Goal: Information Seeking & Learning: Learn about a topic

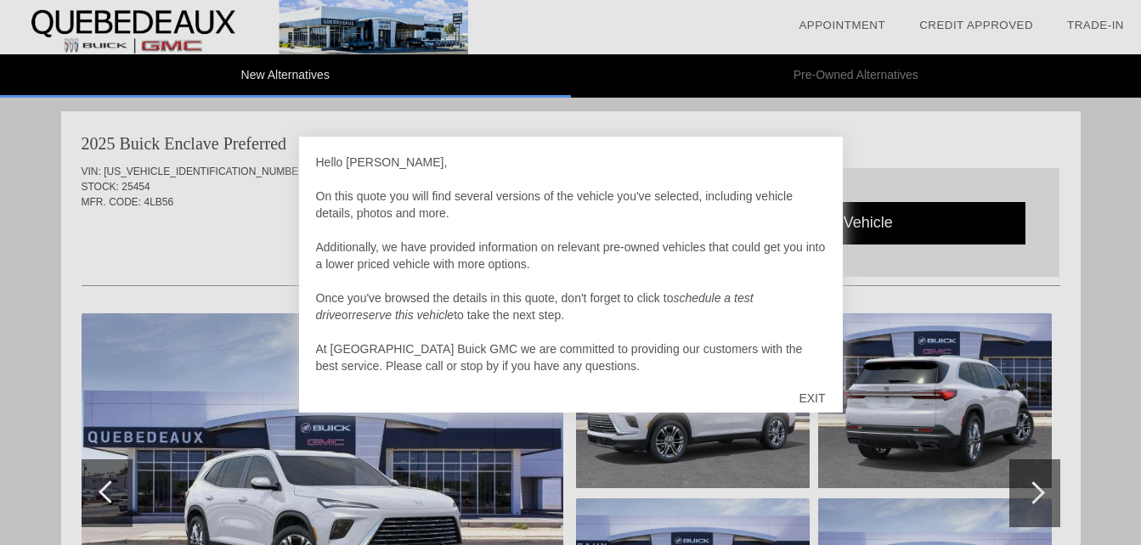
scroll to position [1740, 0]
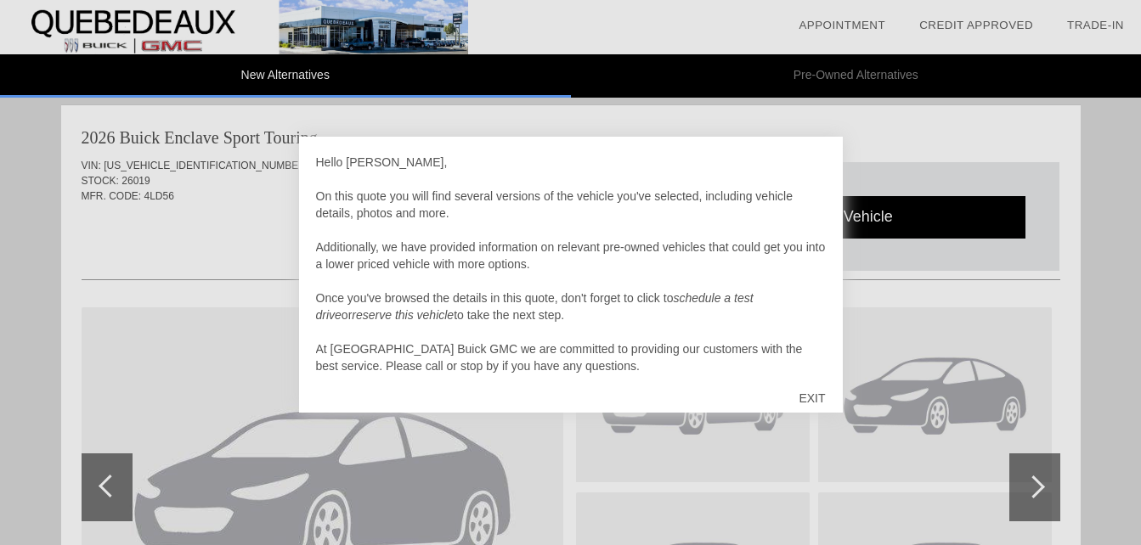
click at [590, 459] on div at bounding box center [570, 272] width 1141 height 545
drag, startPoint x: 0, startPoint y: 0, endPoint x: 936, endPoint y: 499, distance: 1060.6
click at [936, 499] on div at bounding box center [570, 272] width 1141 height 545
click at [1122, 499] on div at bounding box center [570, 272] width 1141 height 545
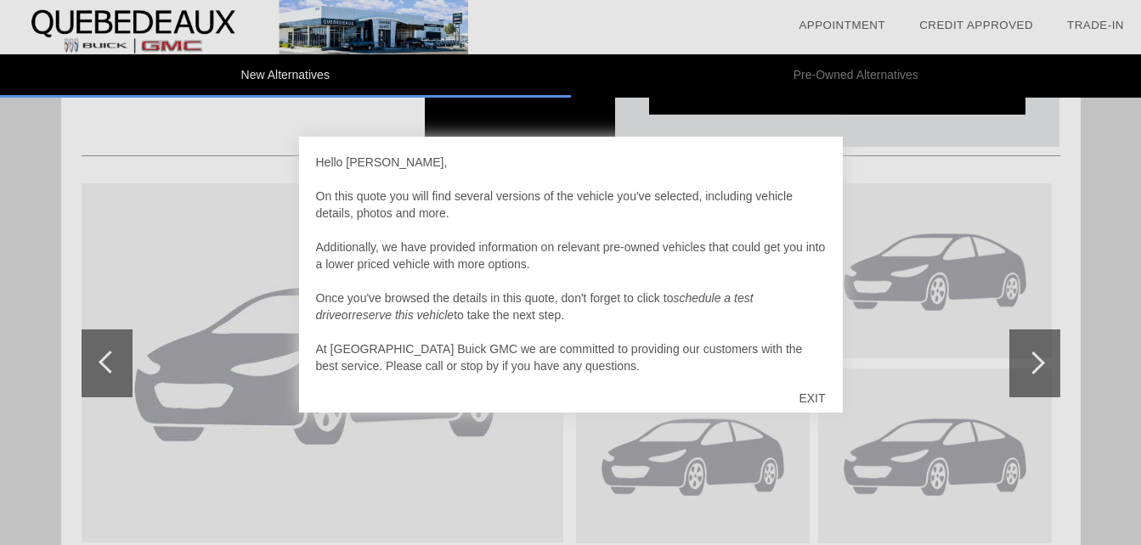
scroll to position [1831, 0]
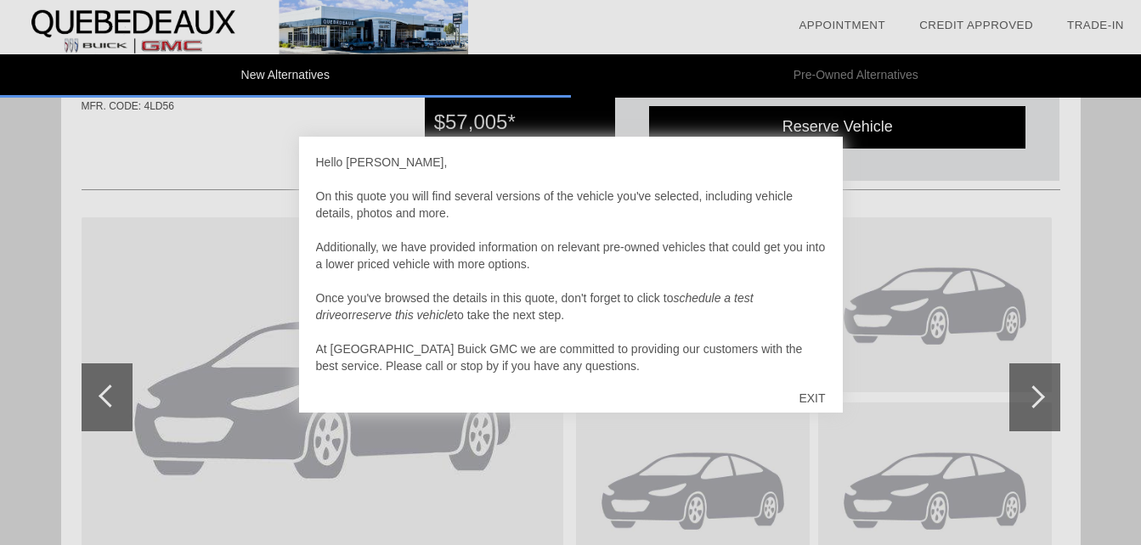
click at [1031, 398] on div at bounding box center [570, 272] width 1141 height 545
click at [1042, 396] on div at bounding box center [570, 272] width 1141 height 545
click at [99, 394] on div at bounding box center [570, 272] width 1141 height 545
drag, startPoint x: 860, startPoint y: 158, endPoint x: 939, endPoint y: 135, distance: 81.4
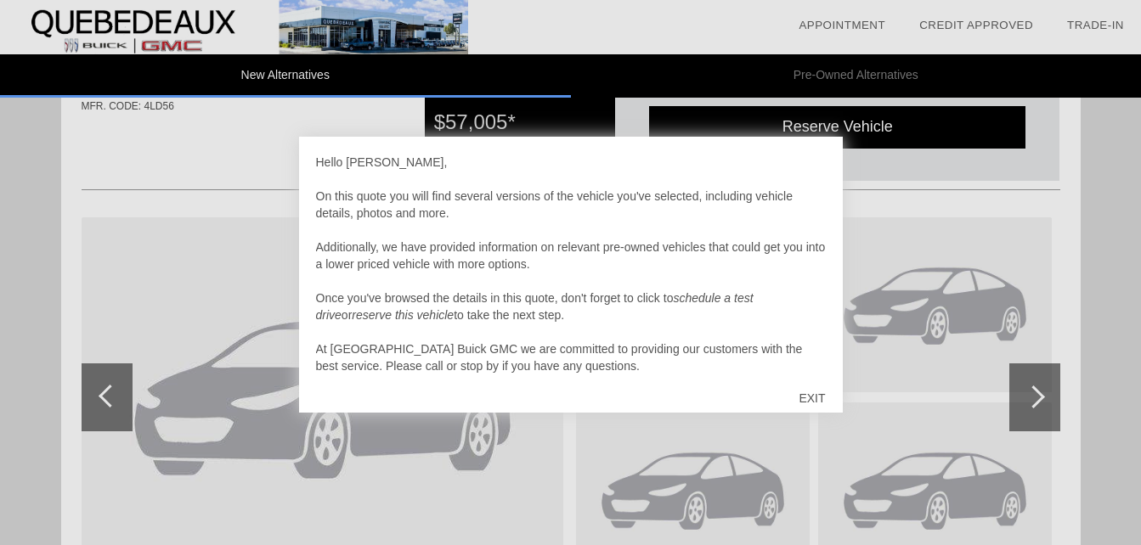
click at [939, 135] on div at bounding box center [570, 272] width 1141 height 545
click at [875, 132] on div at bounding box center [570, 272] width 1141 height 545
click at [813, 400] on div "EXIT" at bounding box center [811, 398] width 60 height 51
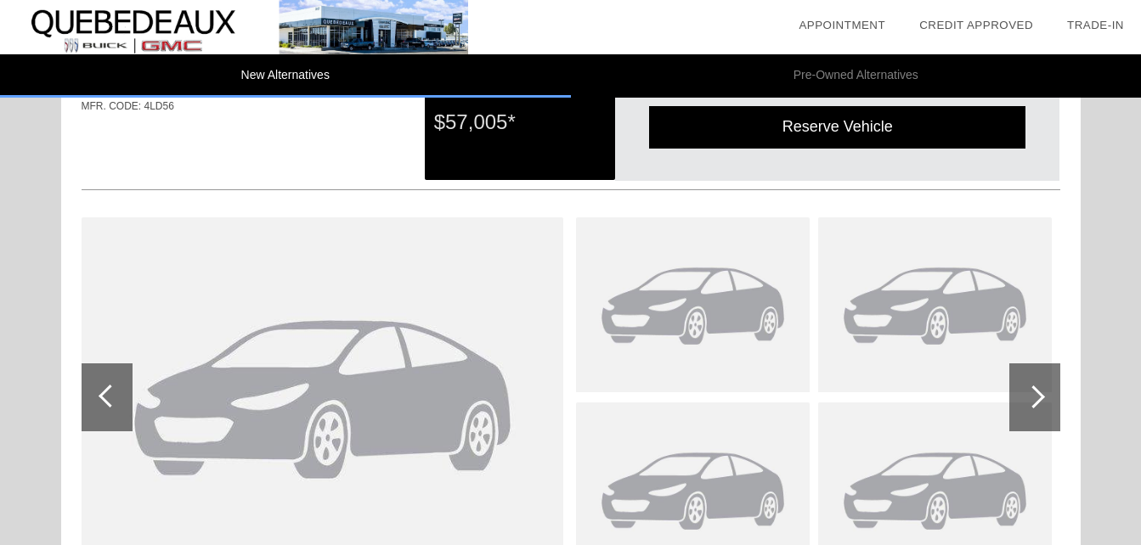
click at [1038, 398] on div at bounding box center [1033, 397] width 23 height 23
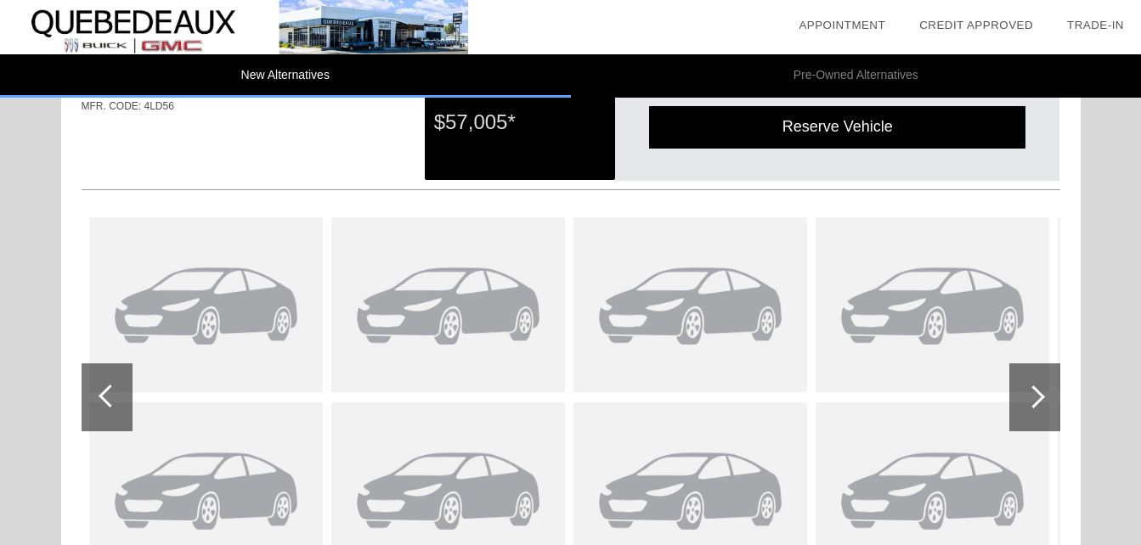
click at [1038, 398] on div at bounding box center [1033, 397] width 23 height 23
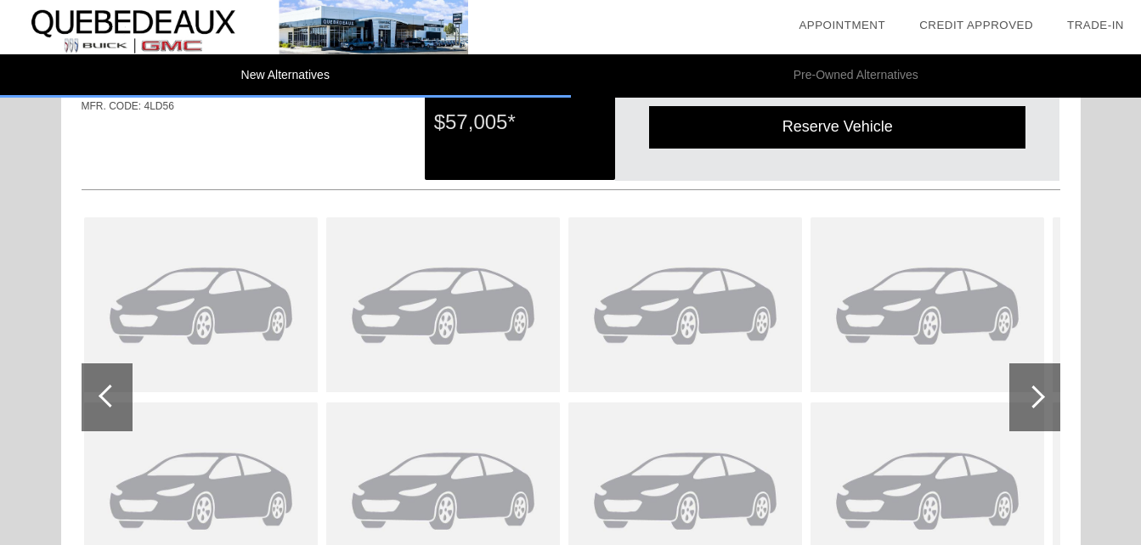
click at [1039, 398] on div at bounding box center [1033, 397] width 23 height 23
click at [883, 324] on img at bounding box center [925, 304] width 234 height 175
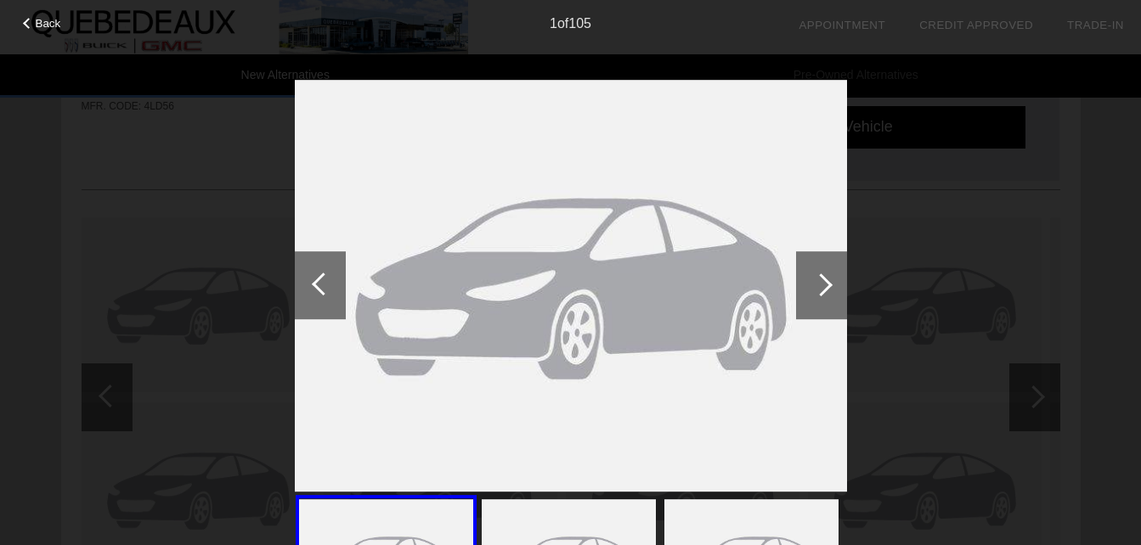
click at [829, 284] on div at bounding box center [821, 285] width 23 height 23
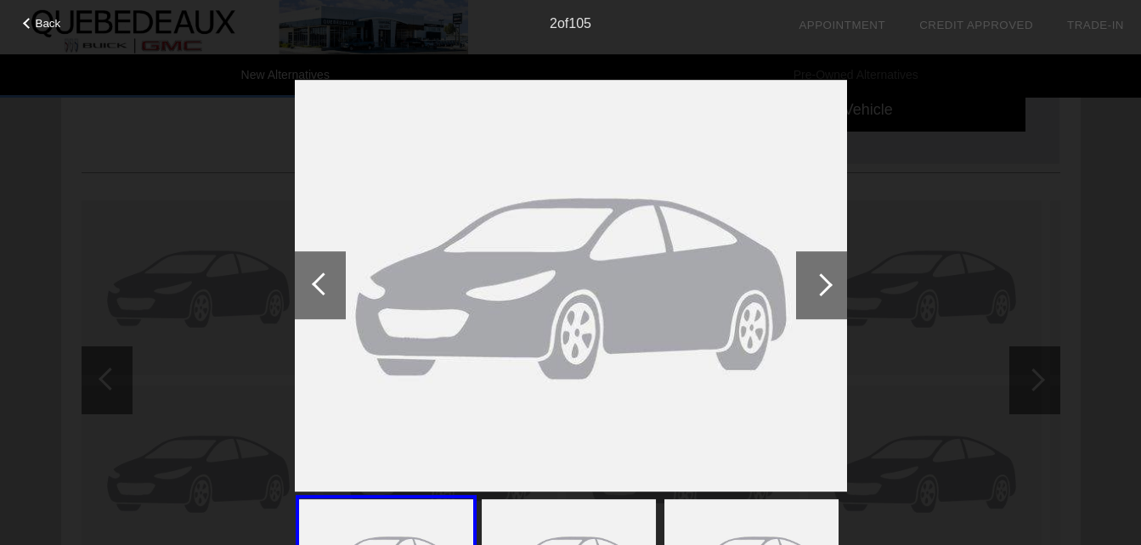
scroll to position [1808, 0]
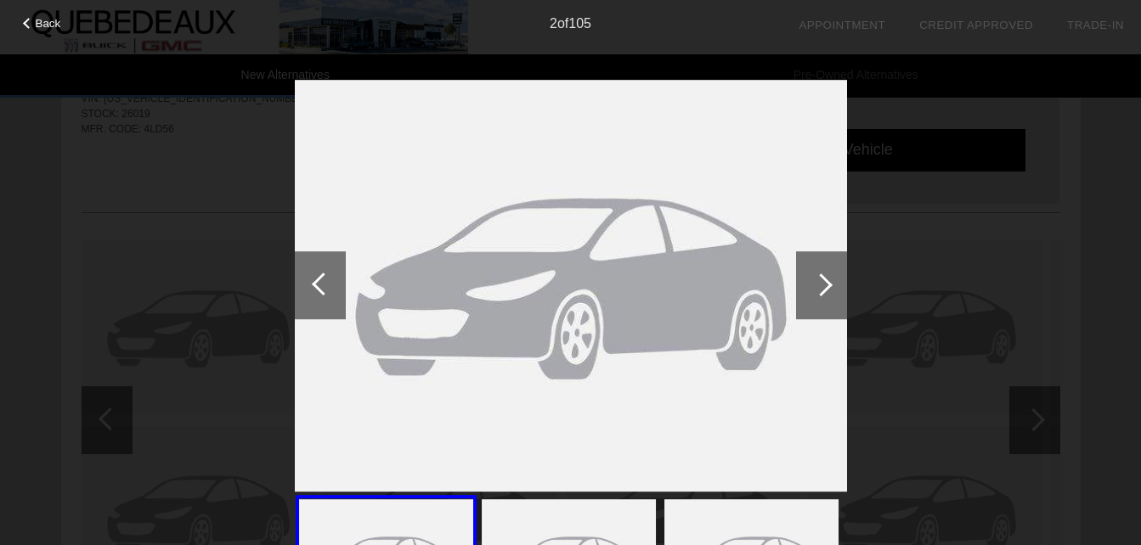
click at [818, 282] on div at bounding box center [821, 285] width 23 height 23
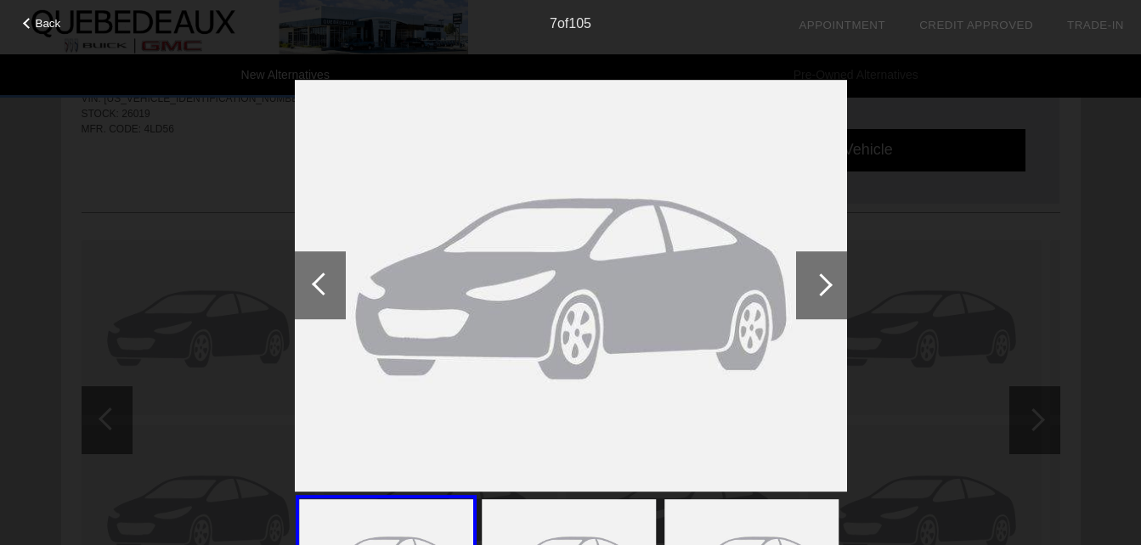
click at [818, 282] on div at bounding box center [821, 285] width 23 height 23
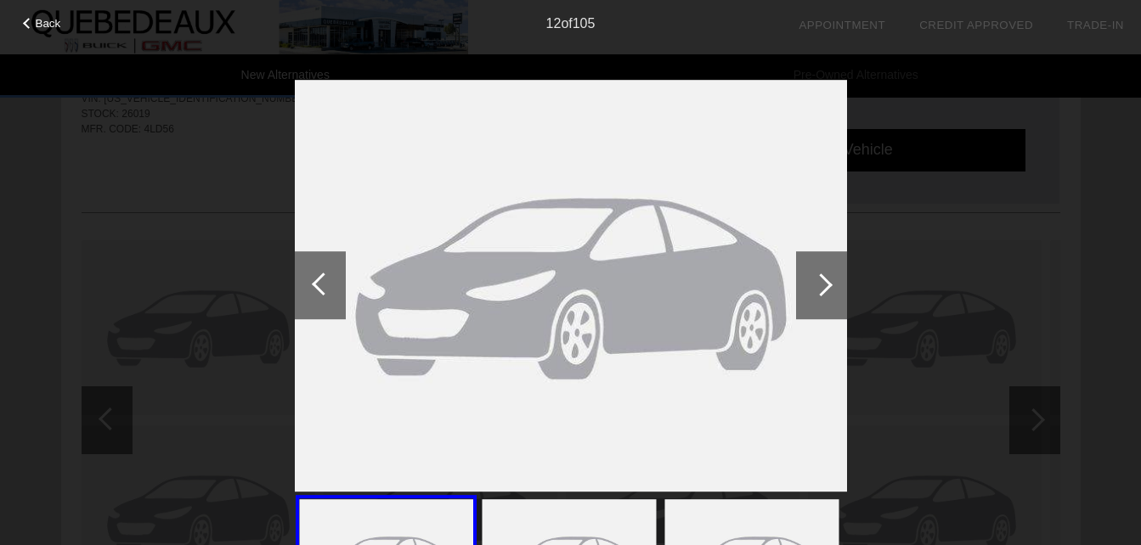
click at [818, 282] on div at bounding box center [821, 285] width 23 height 23
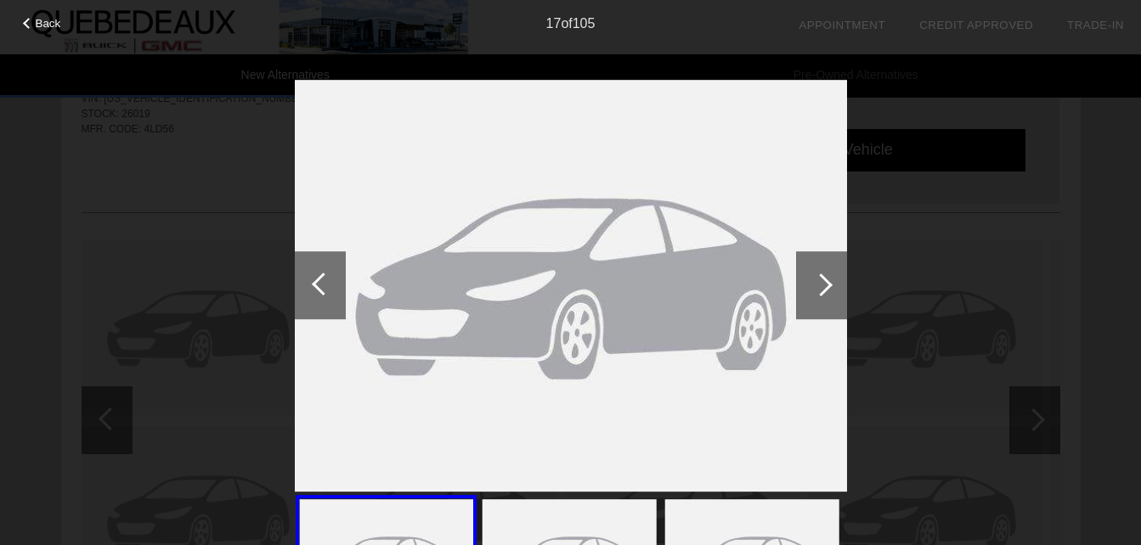
click at [818, 282] on div at bounding box center [821, 285] width 23 height 23
click at [155, 373] on div "Back 20 of 105" at bounding box center [570, 272] width 1141 height 545
click at [562, 31] on div "20 of 105" at bounding box center [570, 17] width 1141 height 34
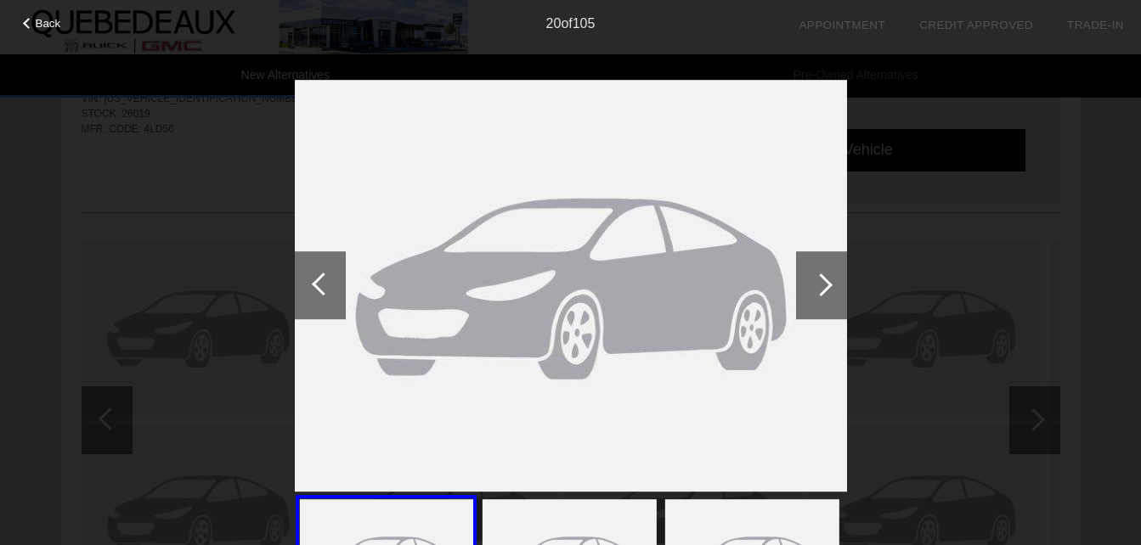
click at [562, 31] on div "20 of 105" at bounding box center [570, 17] width 1141 height 34
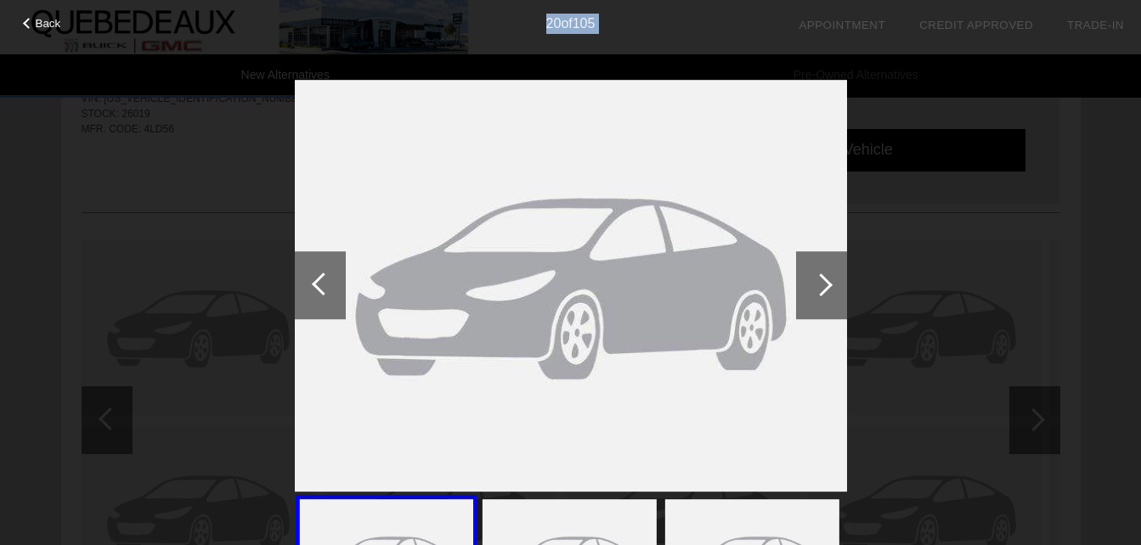
click at [562, 31] on div "20 of 105" at bounding box center [570, 17] width 1141 height 34
drag, startPoint x: 562, startPoint y: 31, endPoint x: 643, endPoint y: 263, distance: 245.5
click at [643, 263] on img at bounding box center [571, 286] width 552 height 412
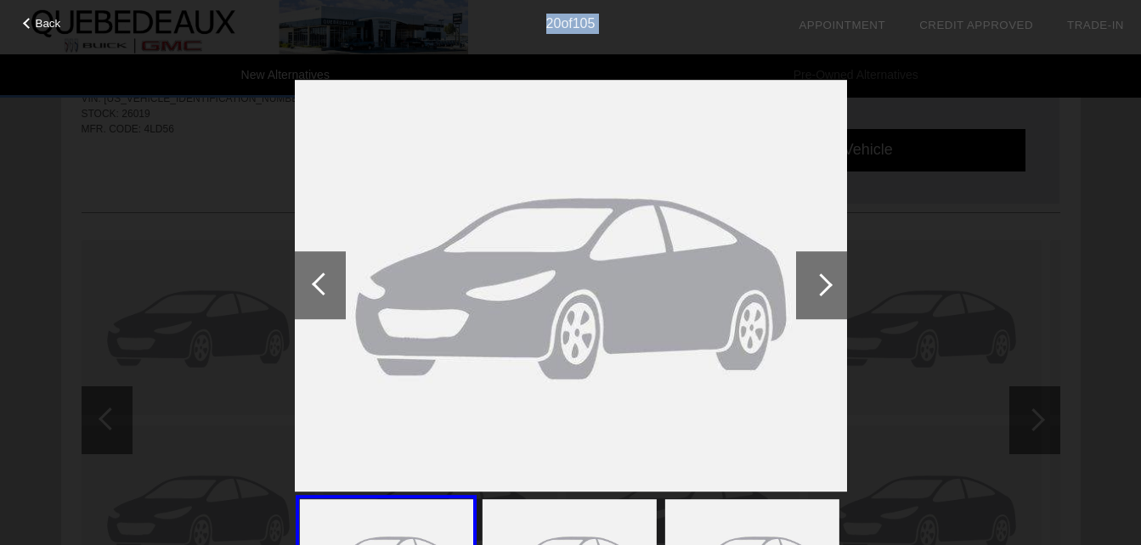
click at [584, 347] on img at bounding box center [571, 286] width 552 height 412
click at [747, 353] on img at bounding box center [571, 286] width 552 height 412
click at [826, 282] on div at bounding box center [821, 285] width 23 height 23
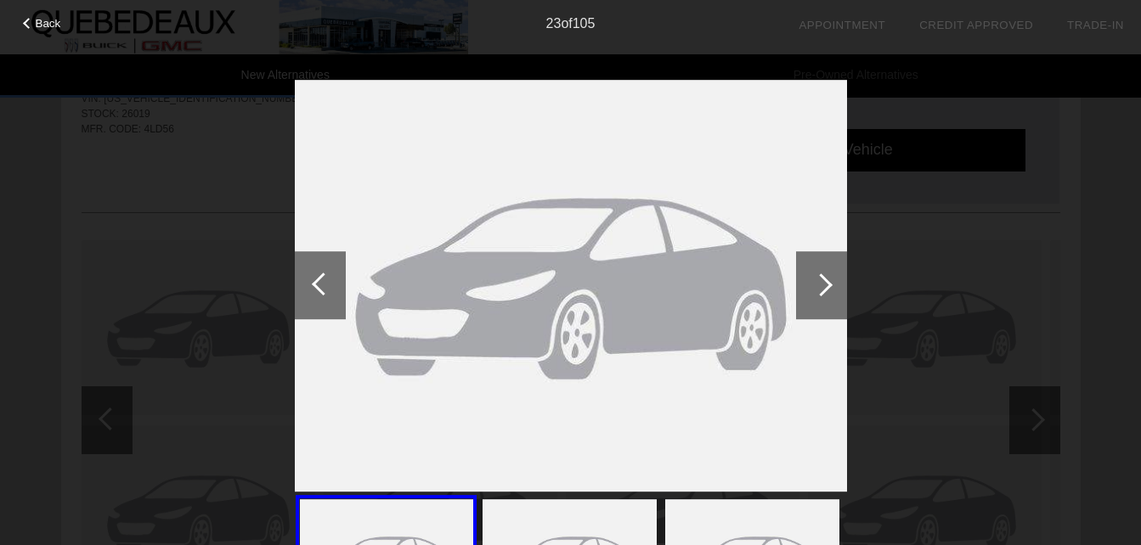
click at [826, 282] on div at bounding box center [821, 285] width 23 height 23
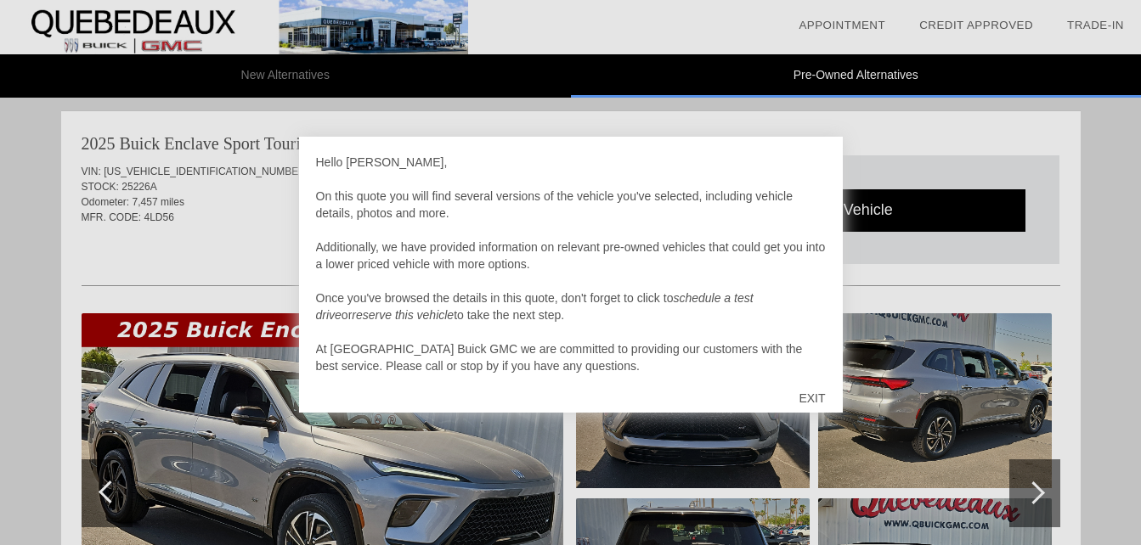
click at [808, 391] on div "EXIT" at bounding box center [811, 398] width 60 height 51
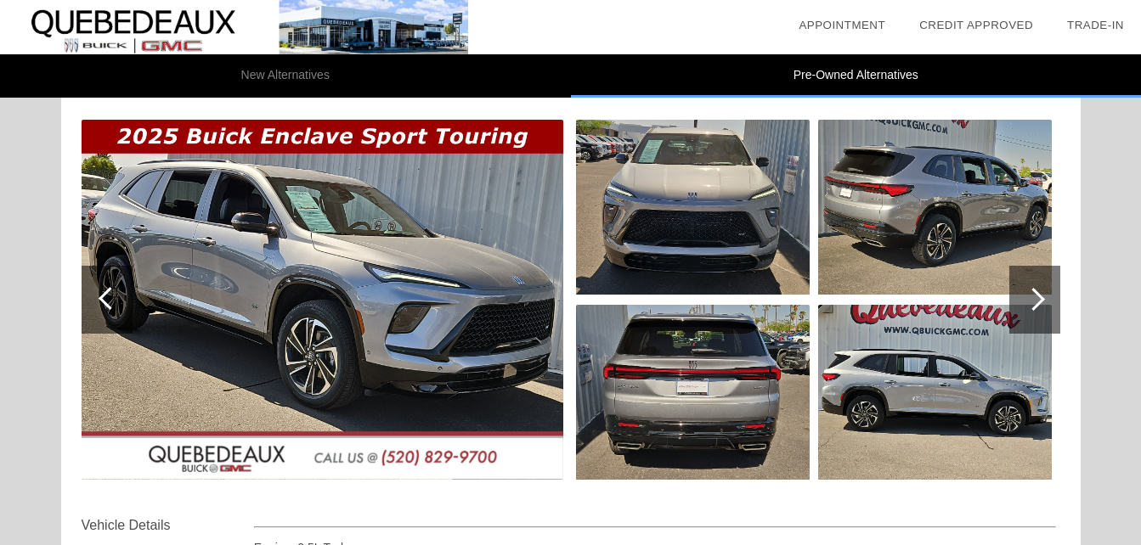
scroll to position [204, 0]
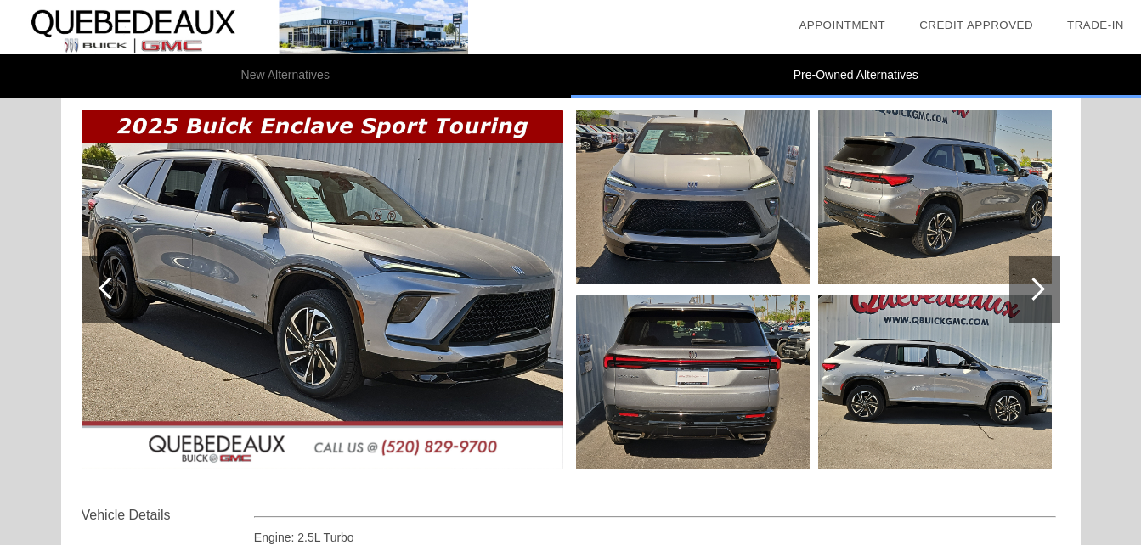
click at [1038, 282] on div at bounding box center [1033, 289] width 23 height 23
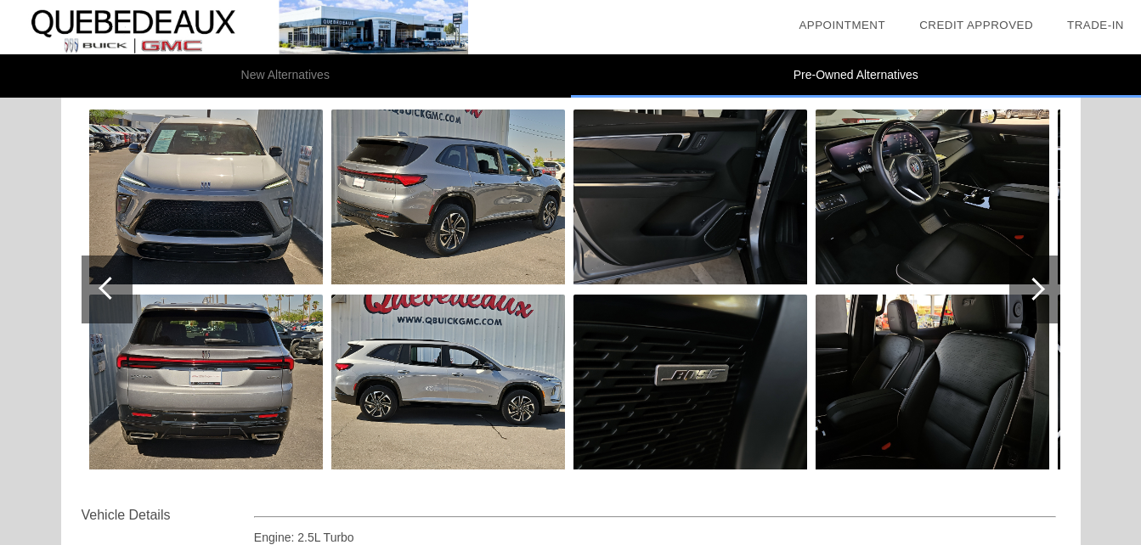
click at [1038, 282] on div at bounding box center [1033, 289] width 23 height 23
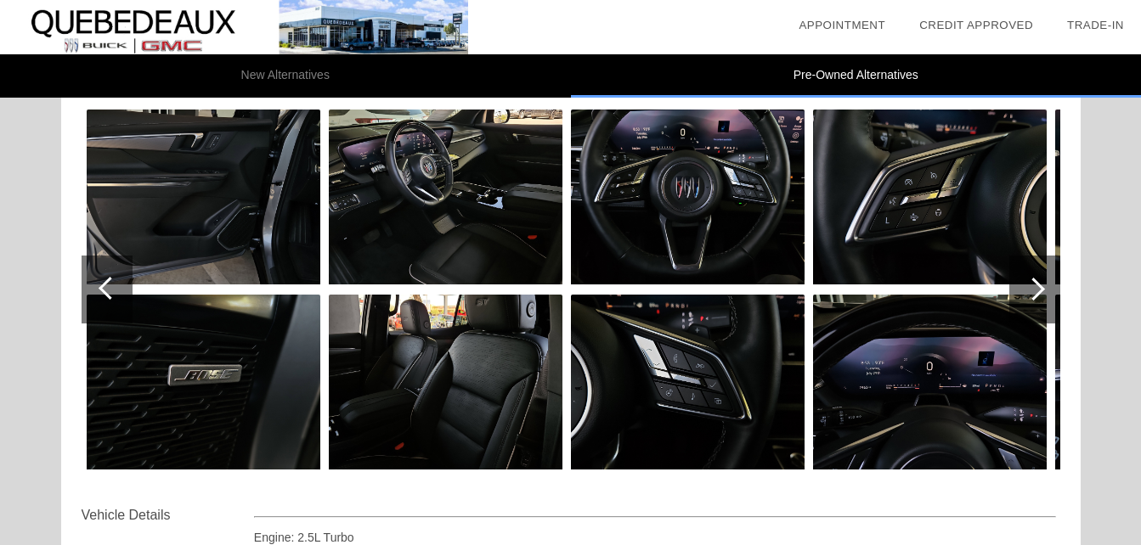
click at [1038, 282] on div at bounding box center [1033, 289] width 23 height 23
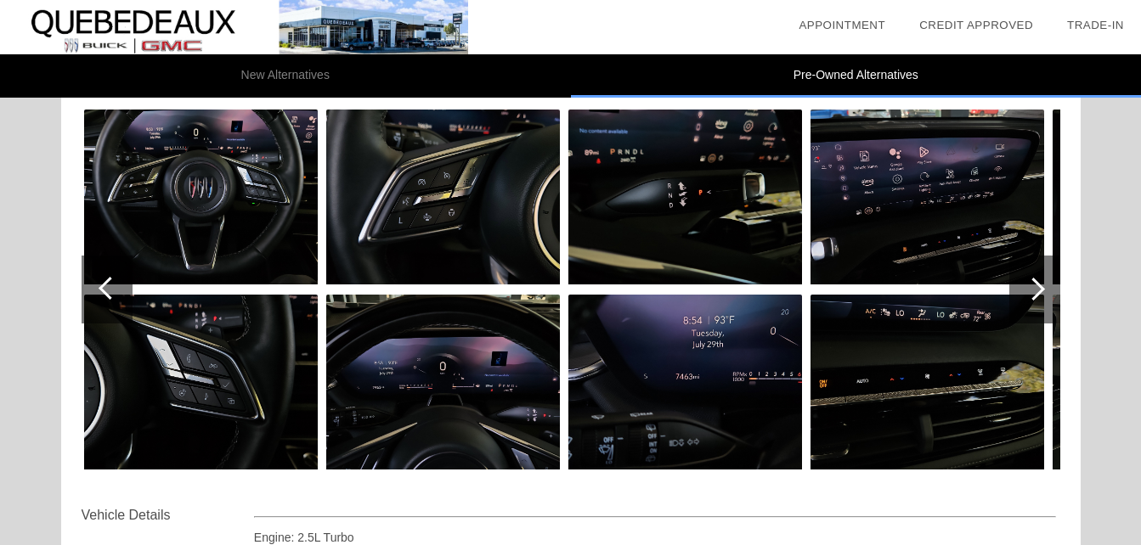
click at [1038, 282] on div at bounding box center [1033, 289] width 23 height 23
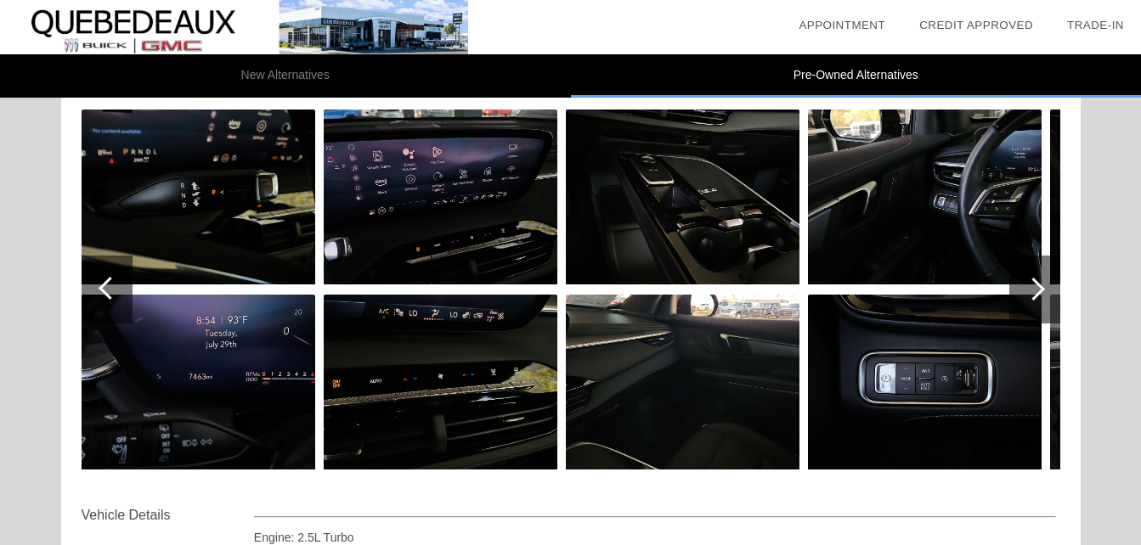
click at [1038, 282] on div at bounding box center [1033, 289] width 23 height 23
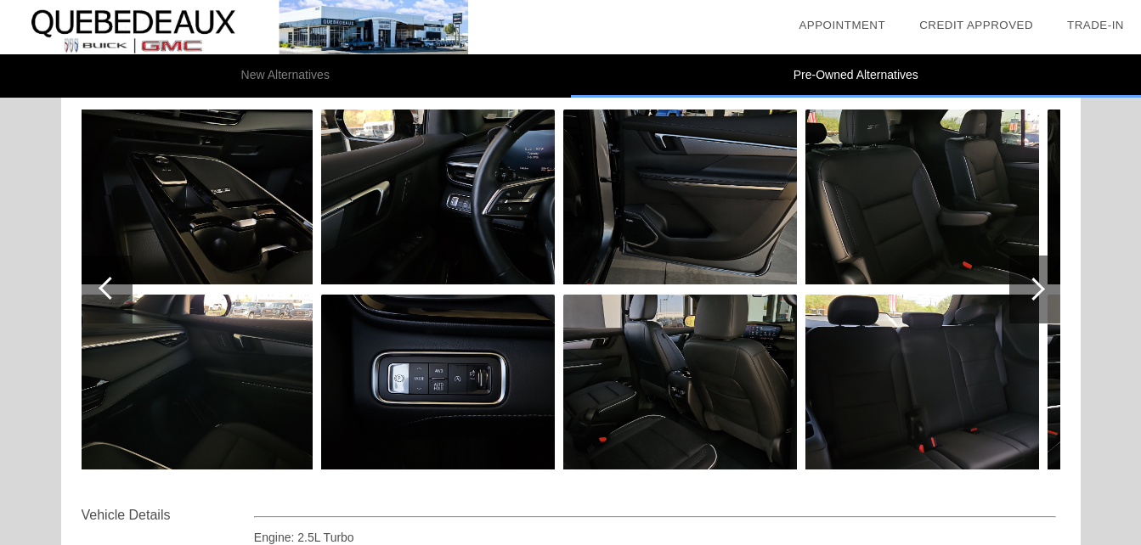
click at [1038, 282] on div at bounding box center [1033, 289] width 23 height 23
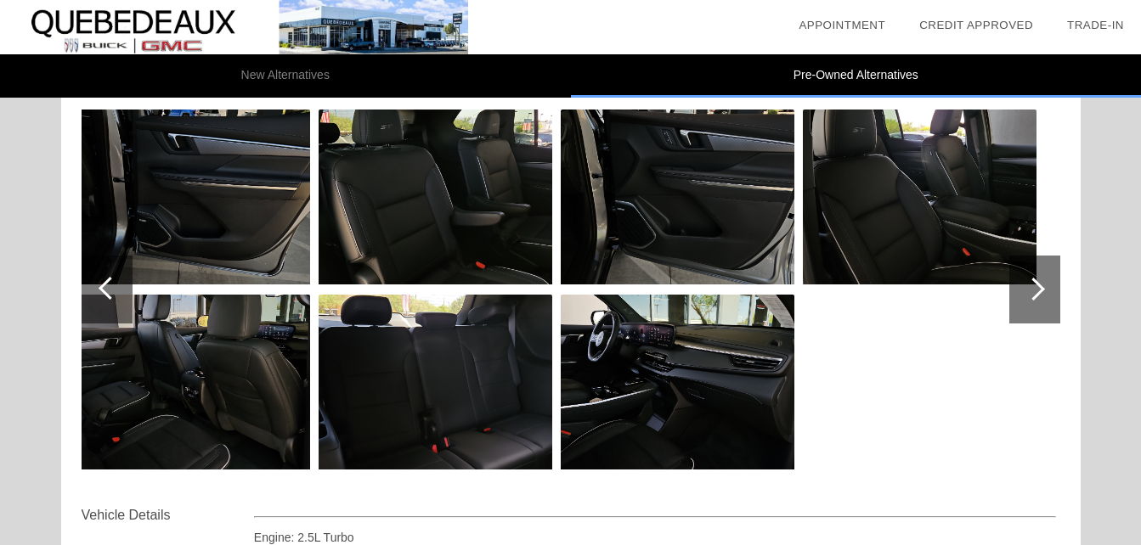
click at [1038, 282] on div at bounding box center [1033, 289] width 23 height 23
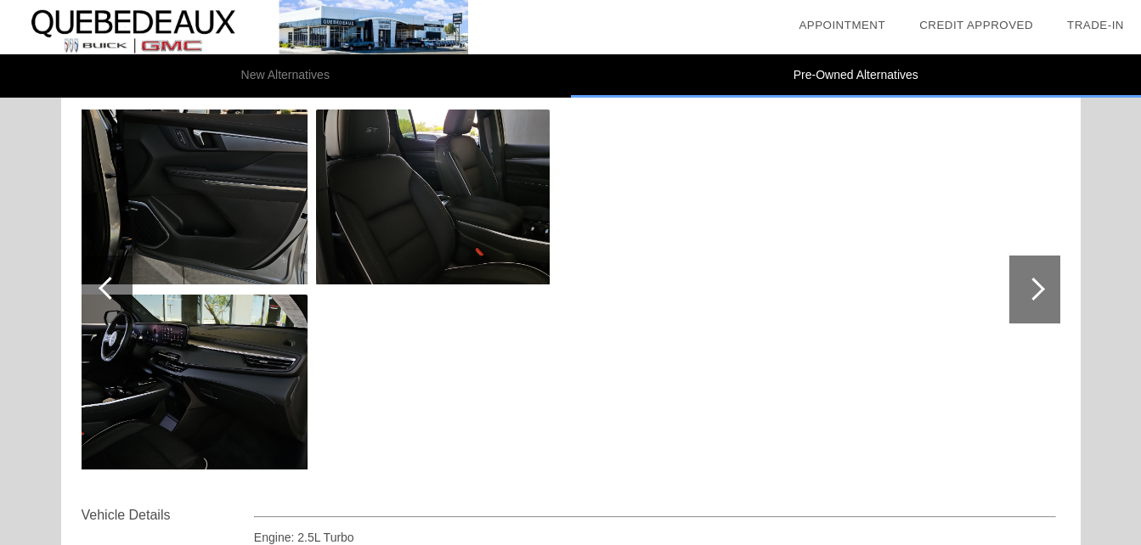
click at [1038, 282] on div at bounding box center [1033, 289] width 23 height 23
click at [100, 285] on div at bounding box center [110, 288] width 23 height 23
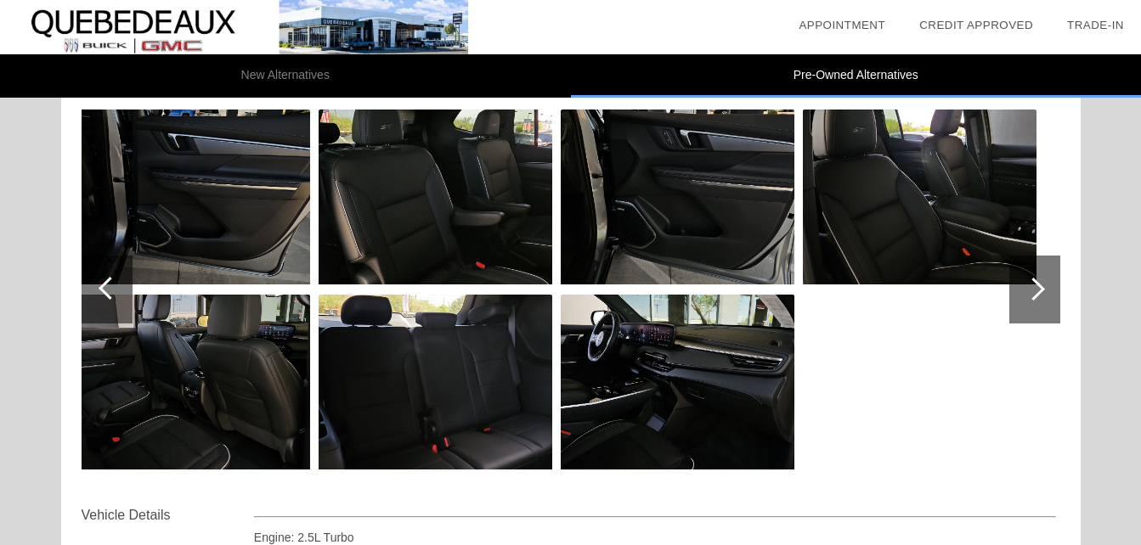
click at [100, 285] on div at bounding box center [110, 288] width 23 height 23
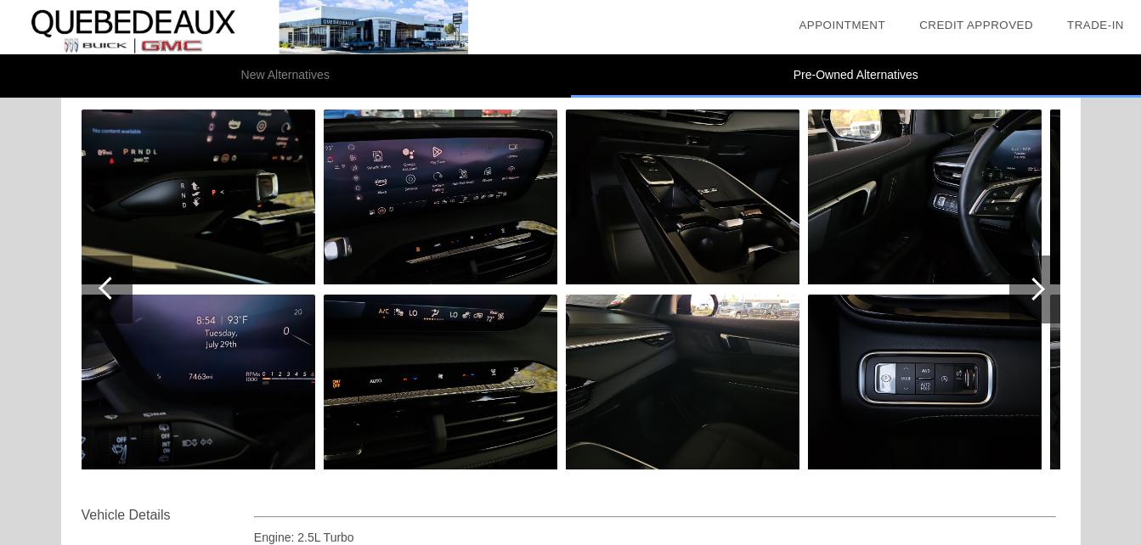
click at [100, 285] on div at bounding box center [110, 288] width 23 height 23
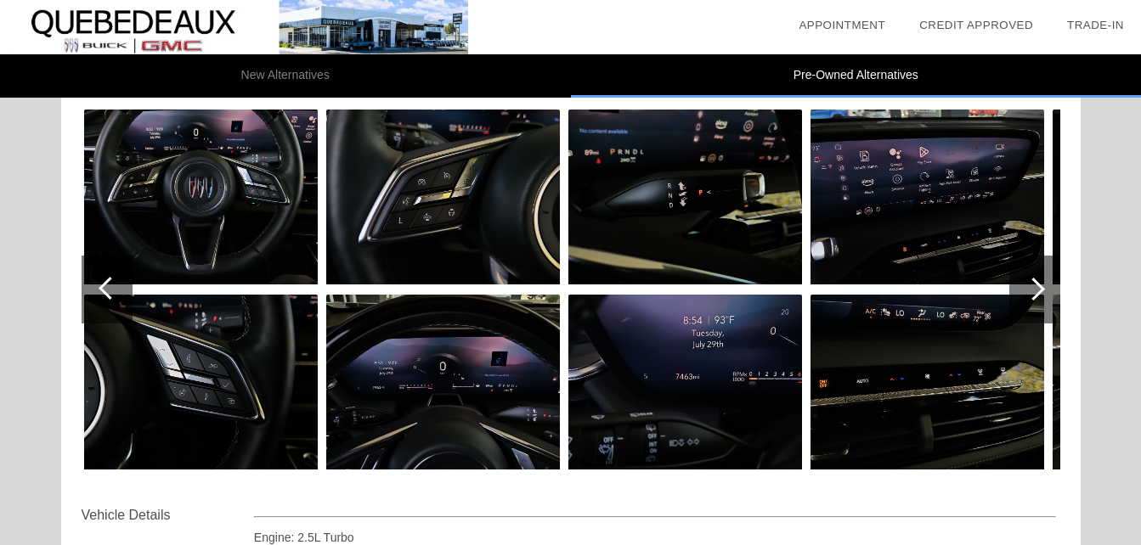
click at [100, 285] on div at bounding box center [110, 288] width 23 height 23
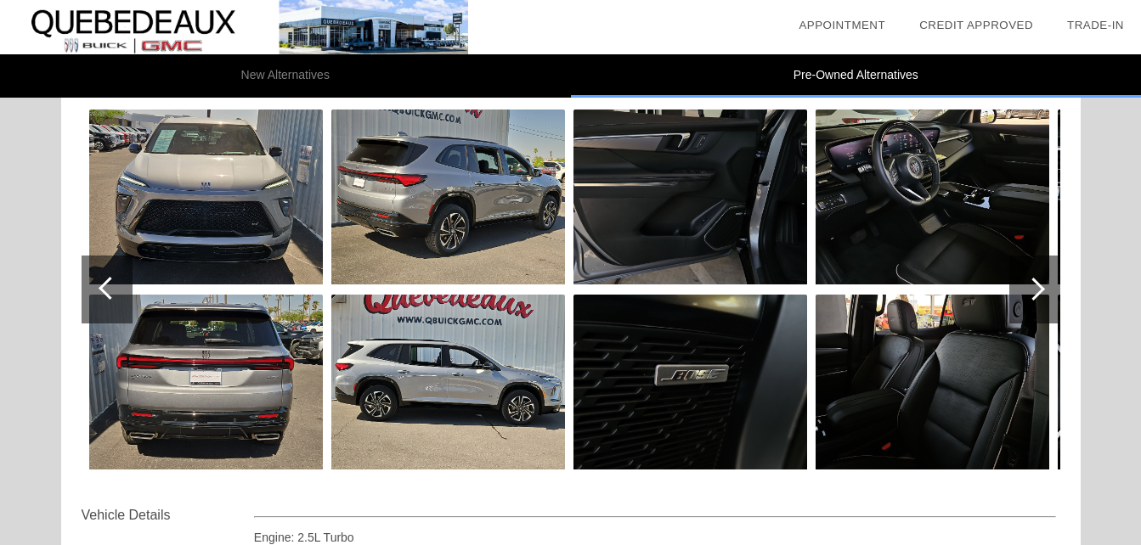
click at [100, 285] on div at bounding box center [110, 288] width 23 height 23
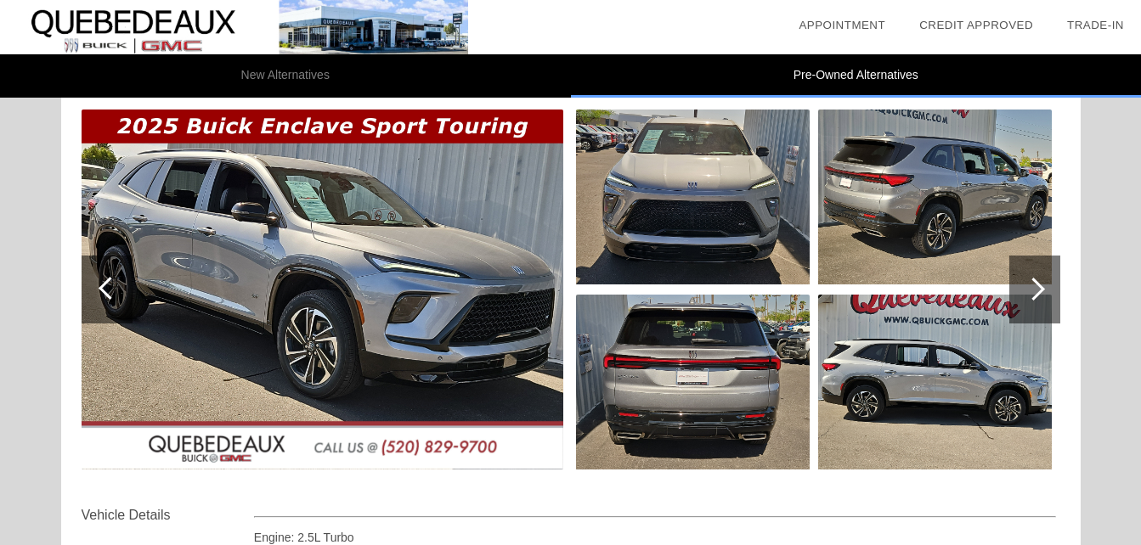
click at [100, 285] on div at bounding box center [110, 288] width 23 height 23
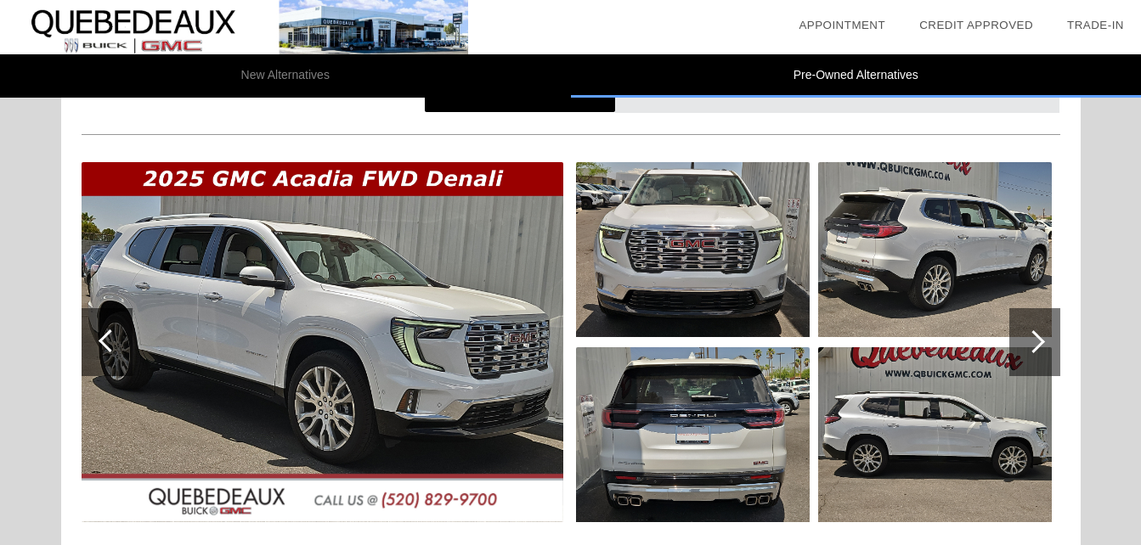
scroll to position [2593, 0]
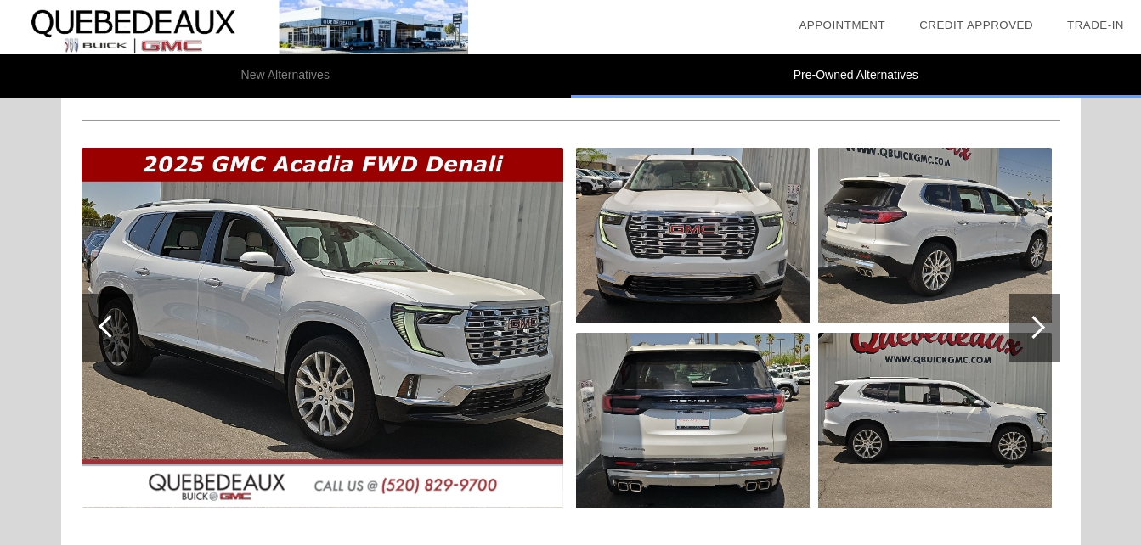
click at [449, 377] on img at bounding box center [323, 328] width 482 height 360
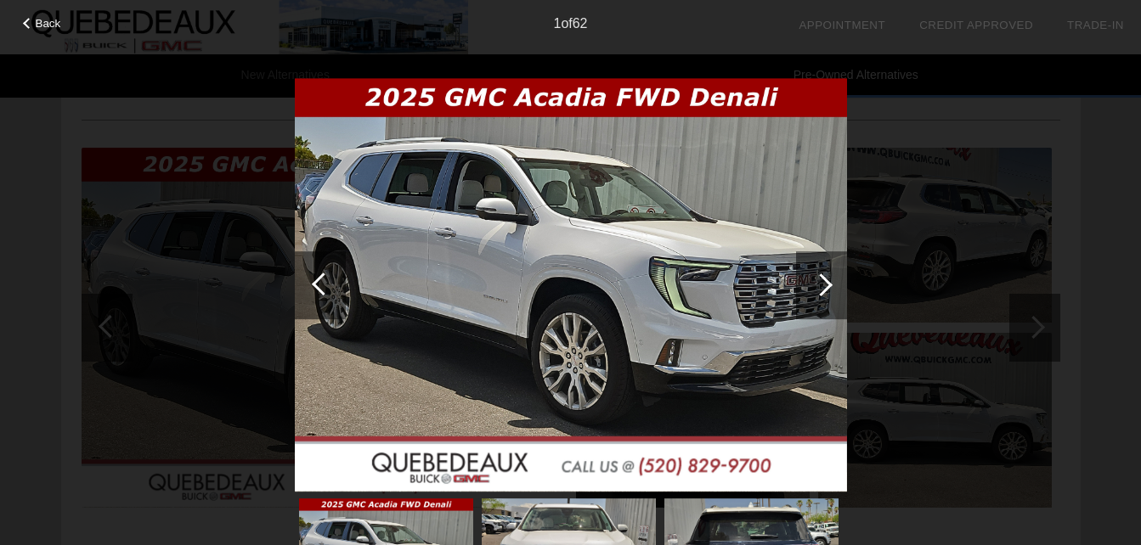
click at [831, 281] on div at bounding box center [821, 285] width 51 height 68
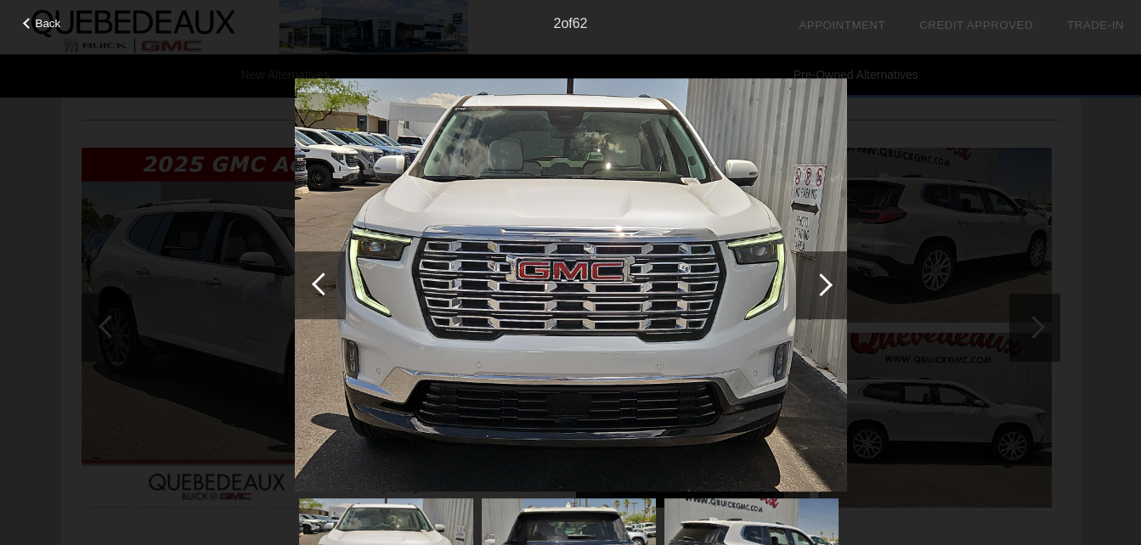
click at [831, 281] on div at bounding box center [821, 285] width 51 height 68
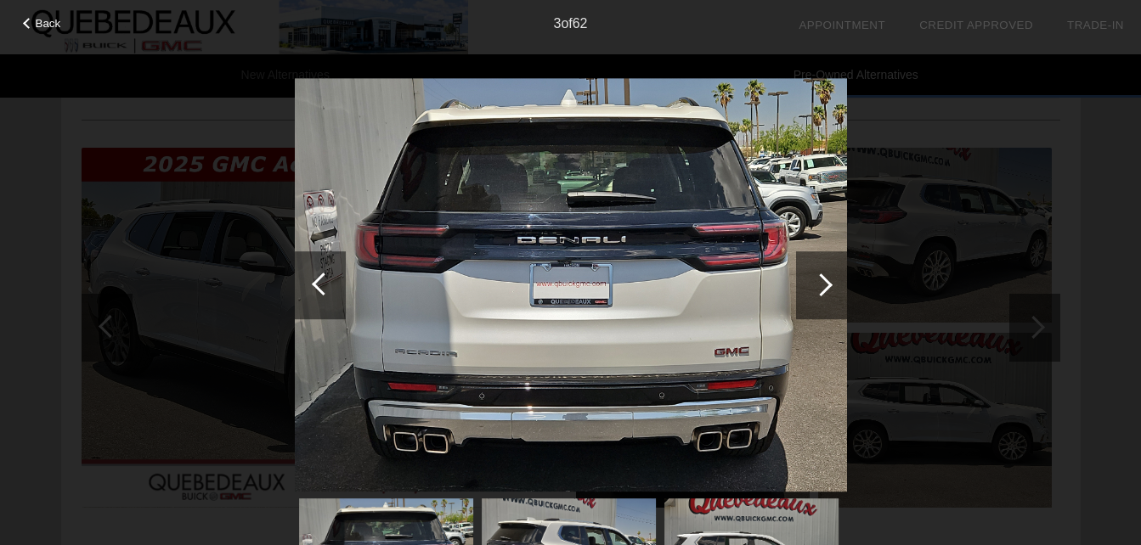
click at [831, 281] on div at bounding box center [821, 285] width 51 height 68
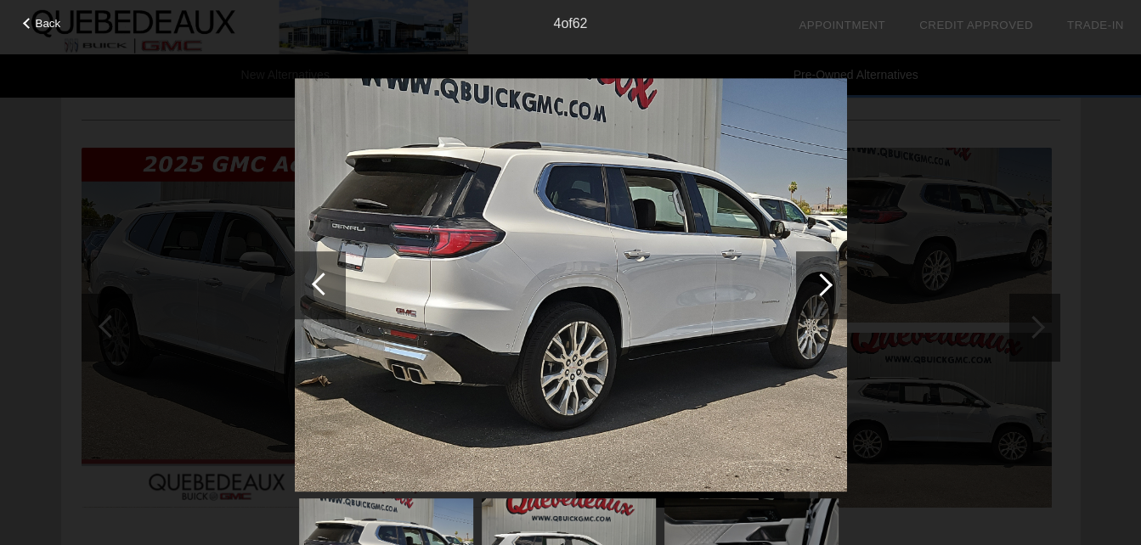
click at [831, 281] on div at bounding box center [821, 285] width 51 height 68
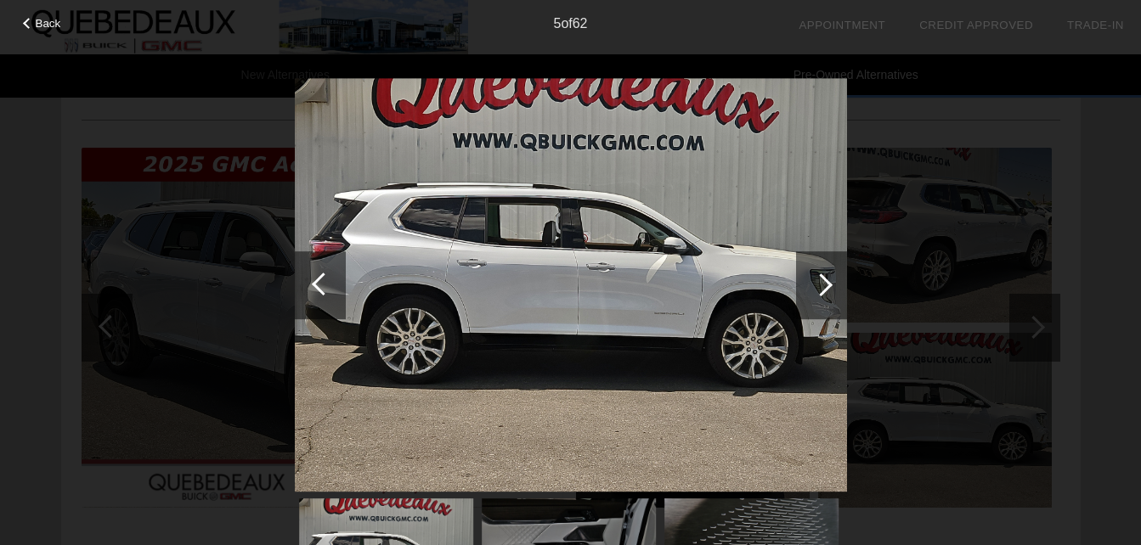
click at [831, 281] on div at bounding box center [821, 285] width 51 height 68
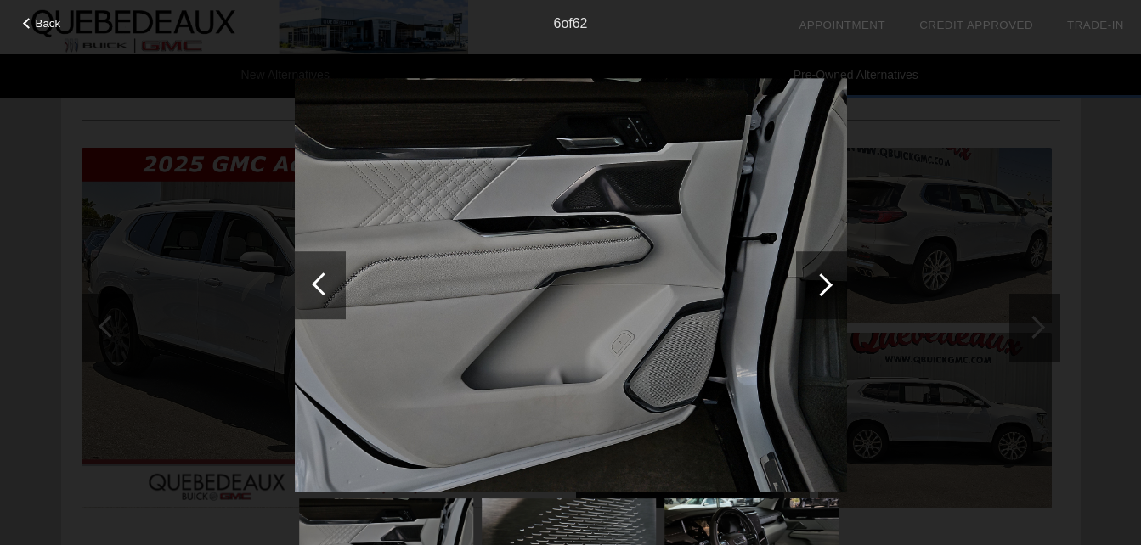
click at [831, 281] on div at bounding box center [821, 285] width 51 height 68
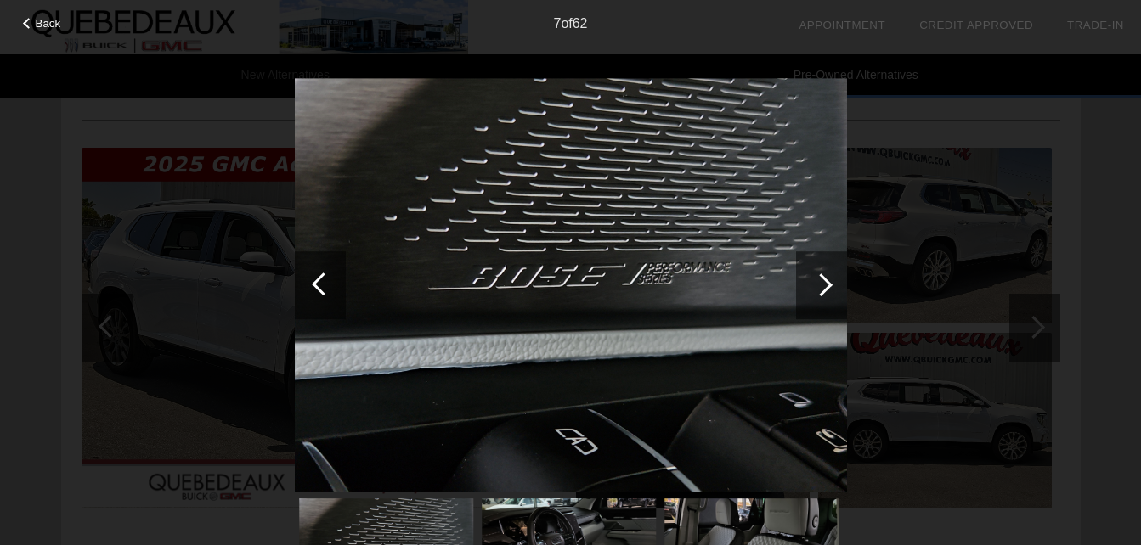
click at [831, 281] on div at bounding box center [821, 285] width 51 height 68
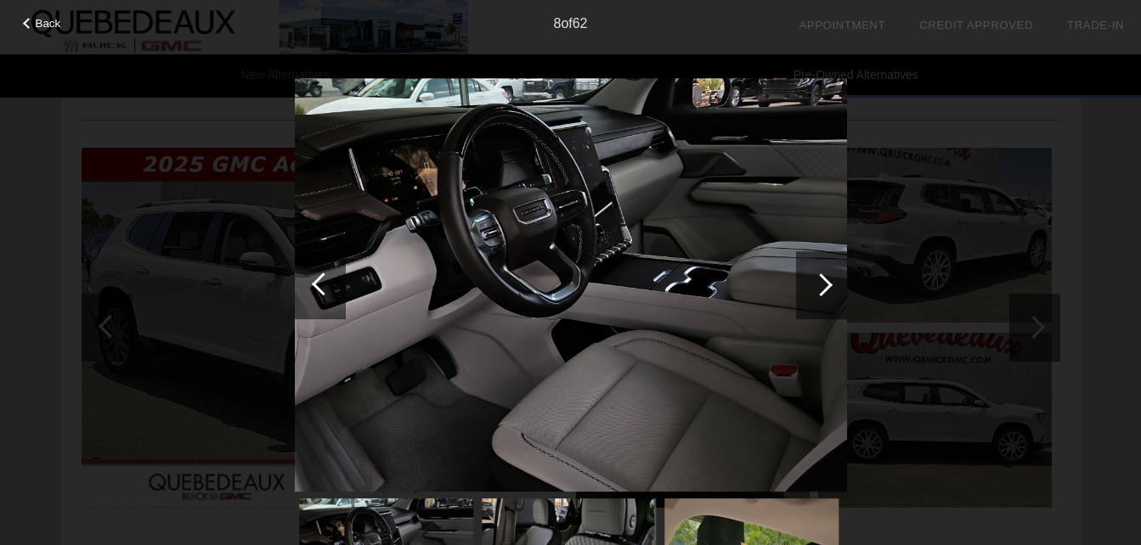
click at [831, 281] on div at bounding box center [821, 285] width 51 height 68
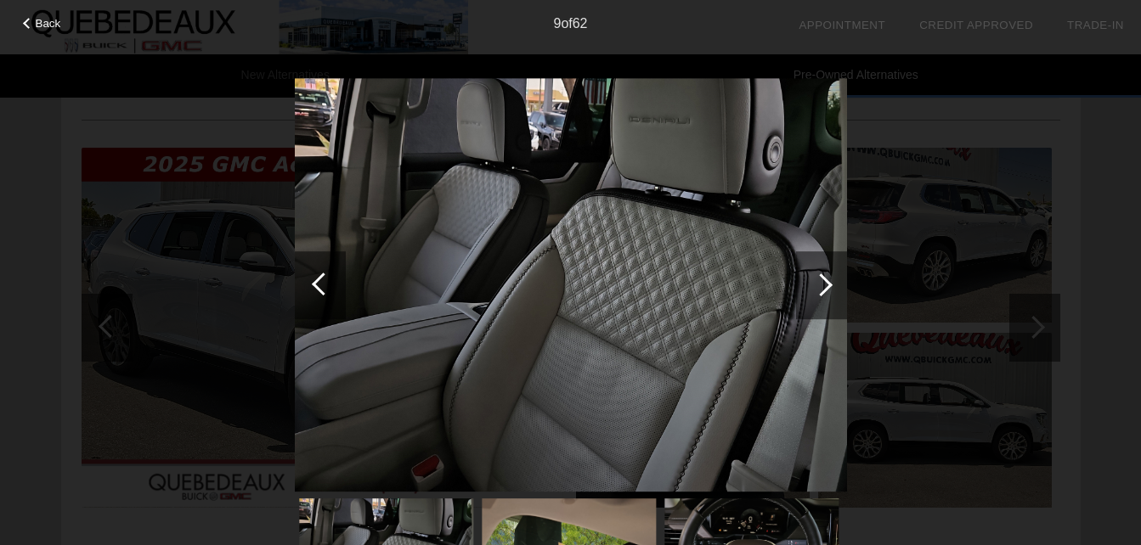
click at [831, 281] on div at bounding box center [821, 285] width 51 height 68
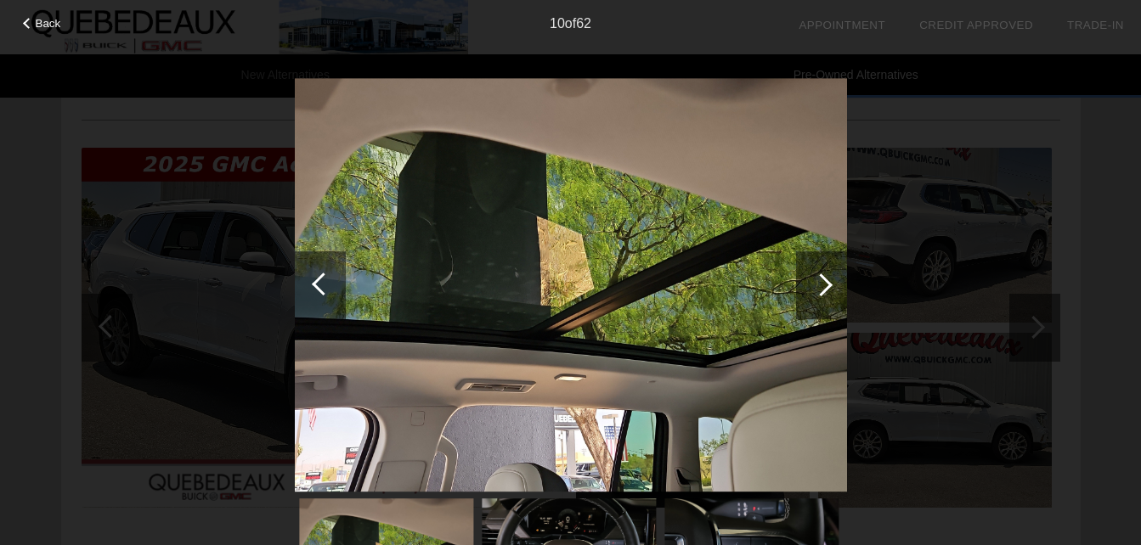
click at [831, 281] on div at bounding box center [821, 285] width 51 height 68
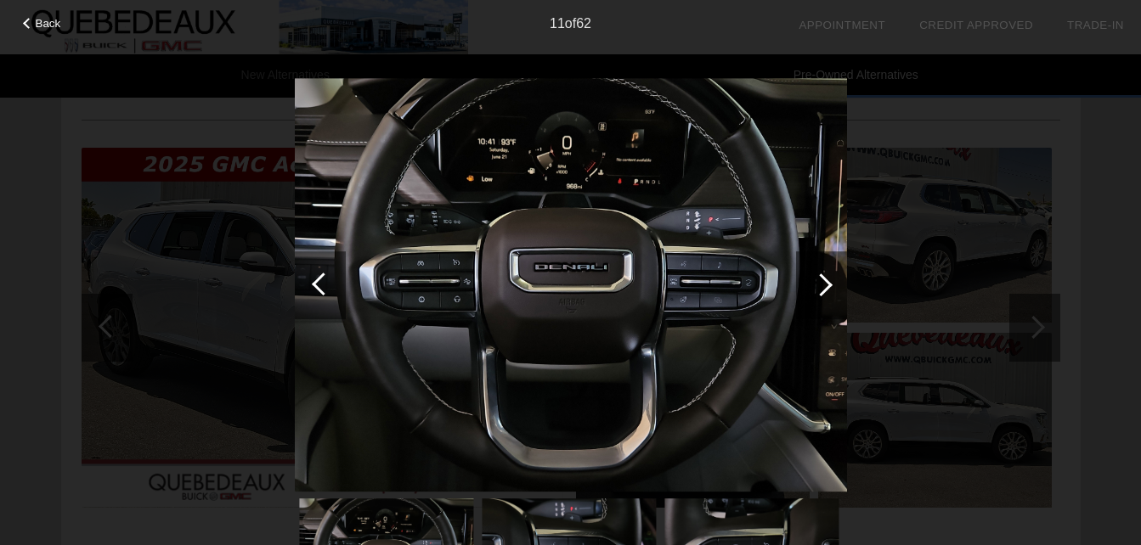
click at [831, 281] on div at bounding box center [821, 285] width 51 height 68
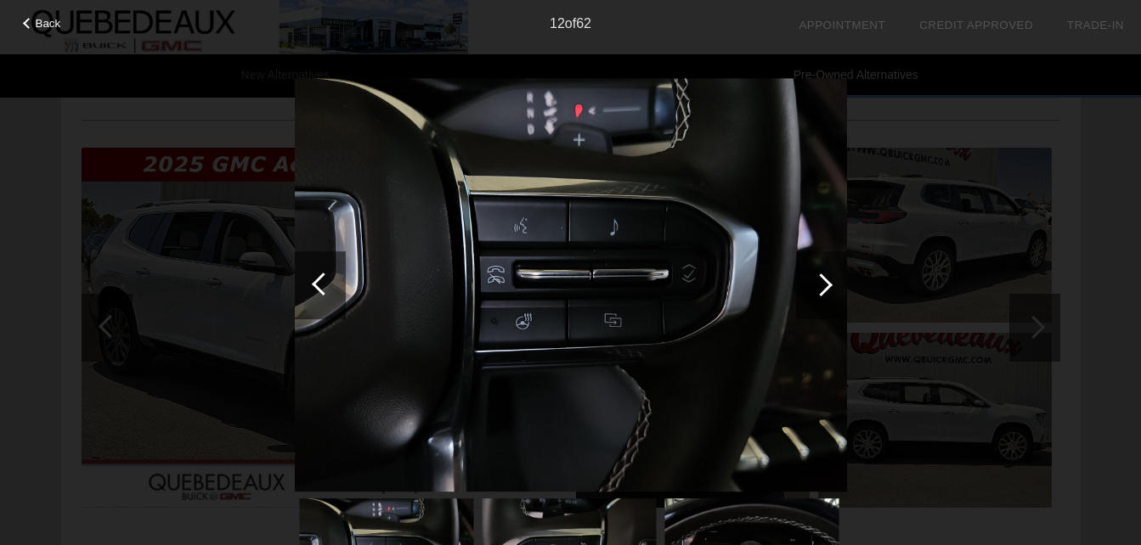
click at [831, 281] on div at bounding box center [821, 285] width 51 height 68
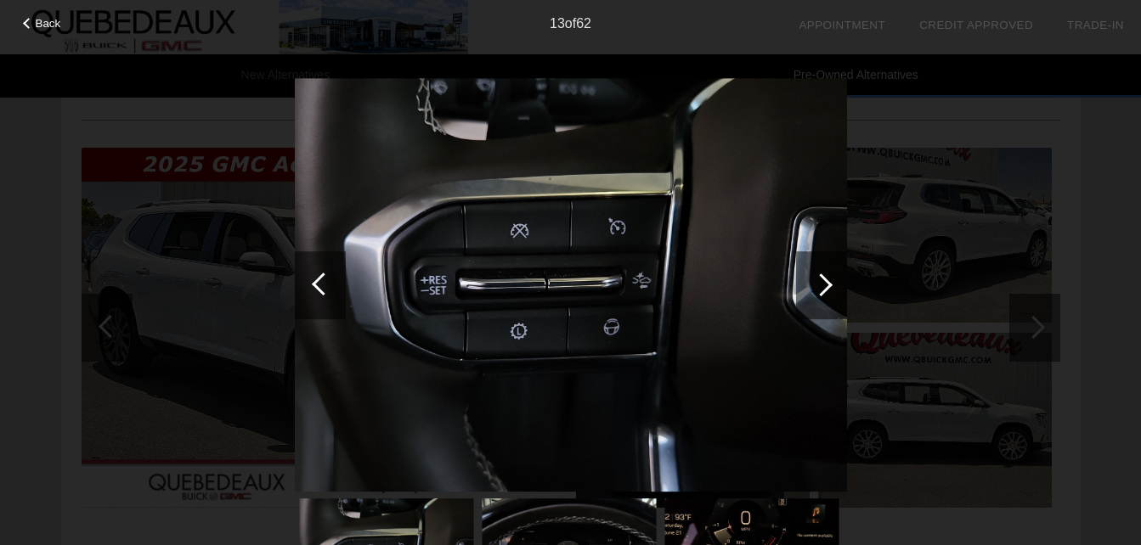
click at [831, 281] on div at bounding box center [821, 285] width 51 height 68
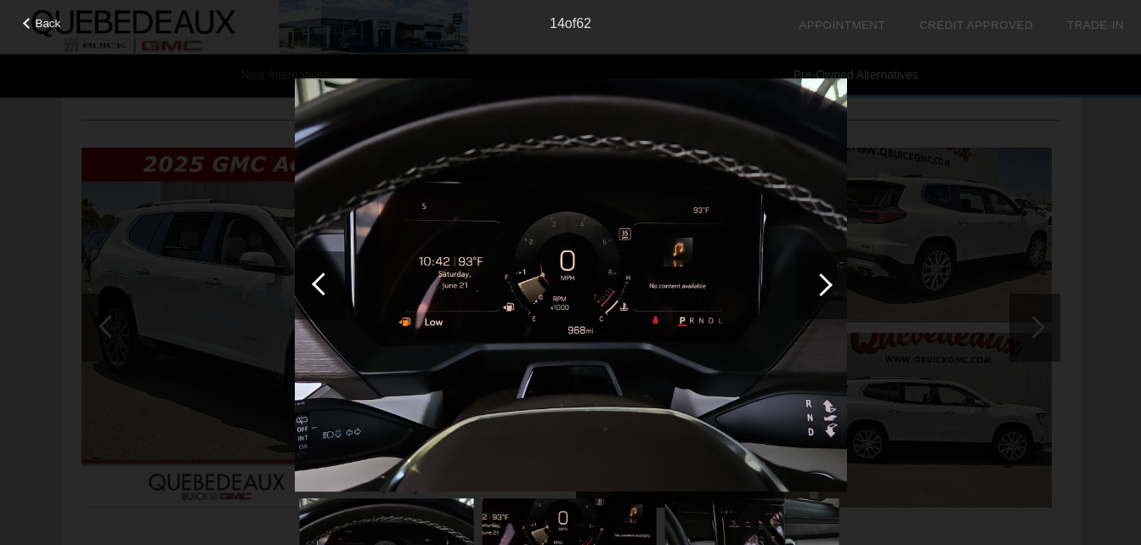
click at [831, 281] on div at bounding box center [821, 285] width 51 height 68
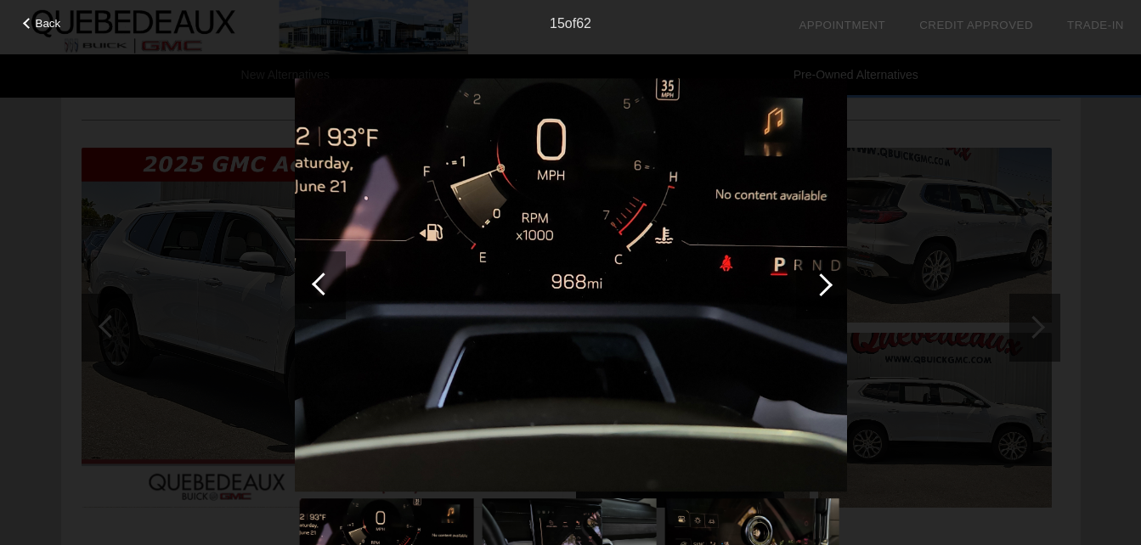
click at [831, 281] on div at bounding box center [821, 285] width 51 height 68
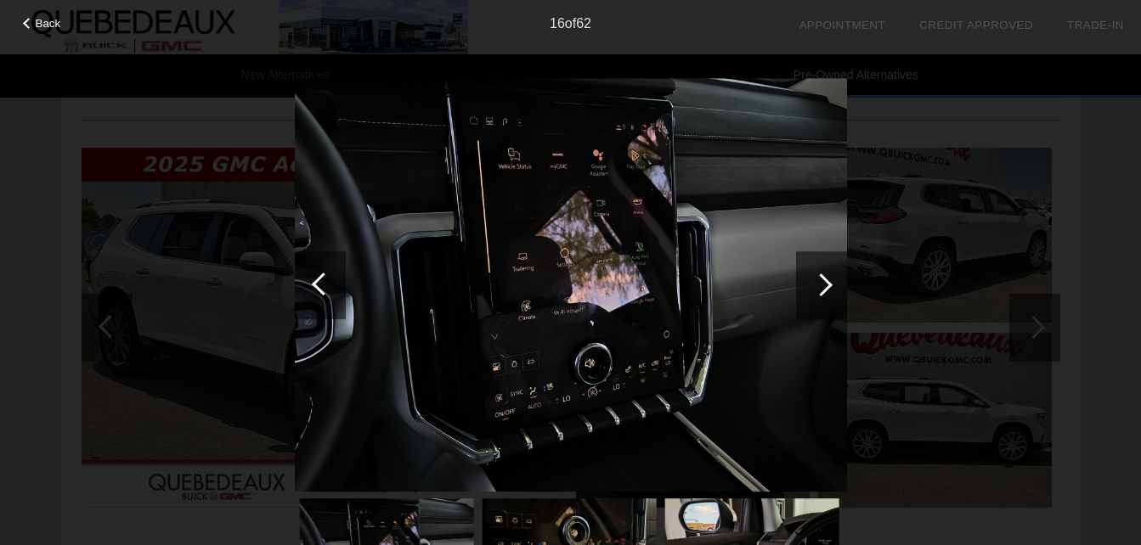
click at [831, 281] on div at bounding box center [821, 285] width 51 height 68
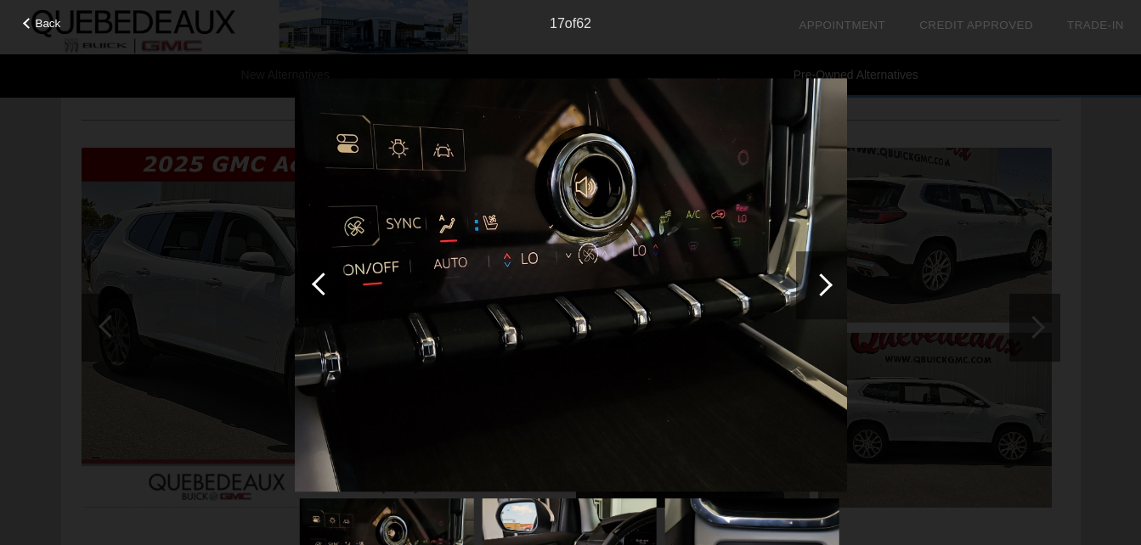
click at [831, 281] on div at bounding box center [821, 285] width 51 height 68
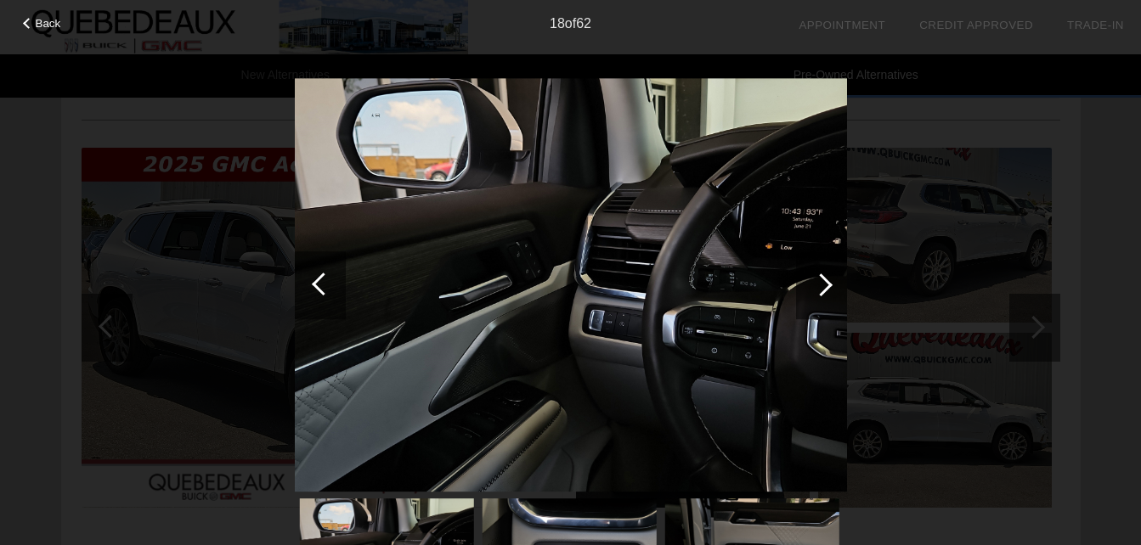
click at [831, 281] on div at bounding box center [821, 285] width 51 height 68
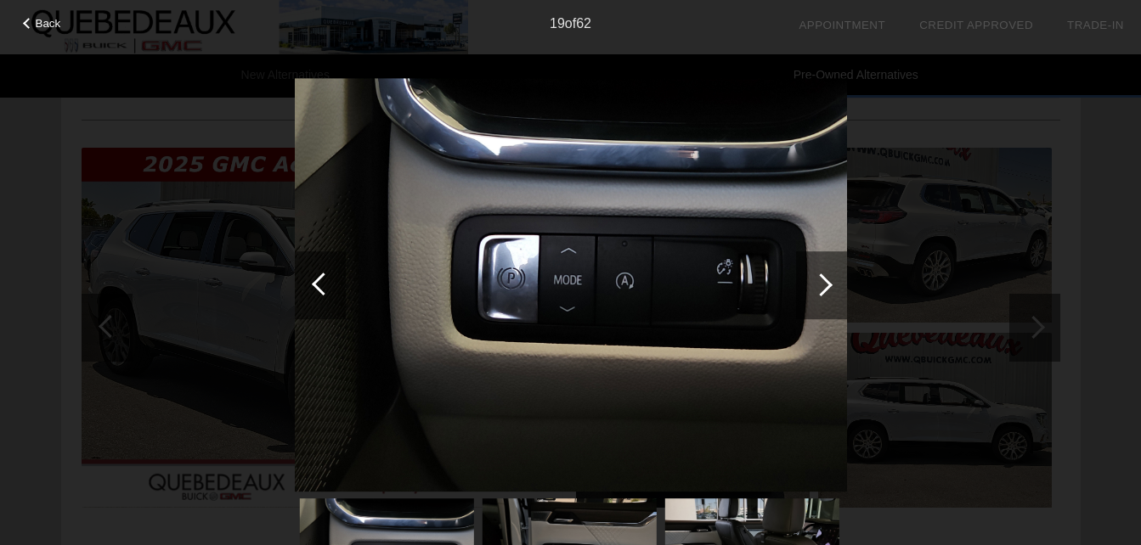
click at [831, 281] on div at bounding box center [821, 285] width 51 height 68
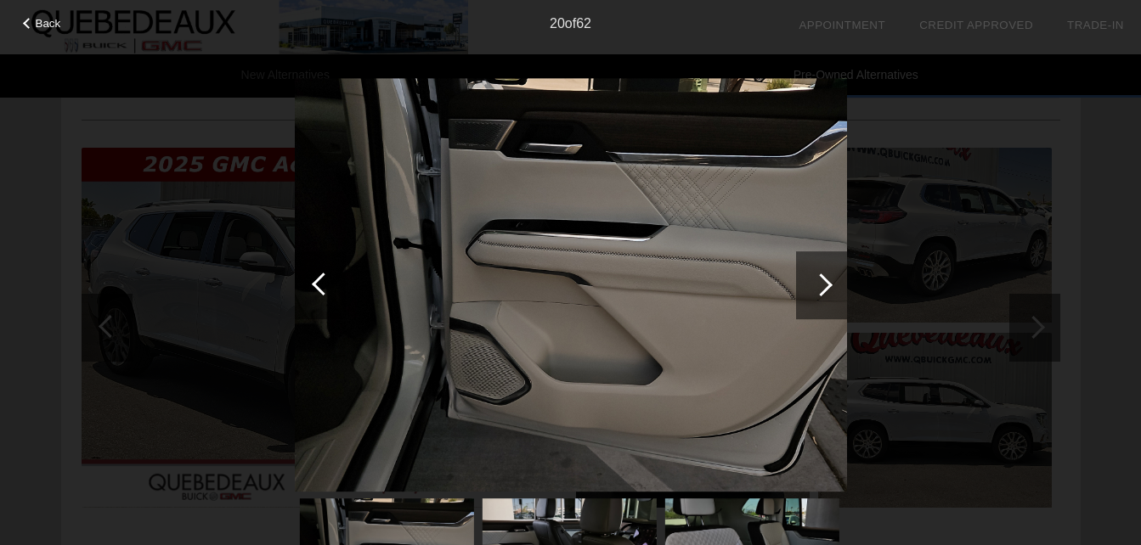
click at [831, 281] on div at bounding box center [821, 285] width 51 height 68
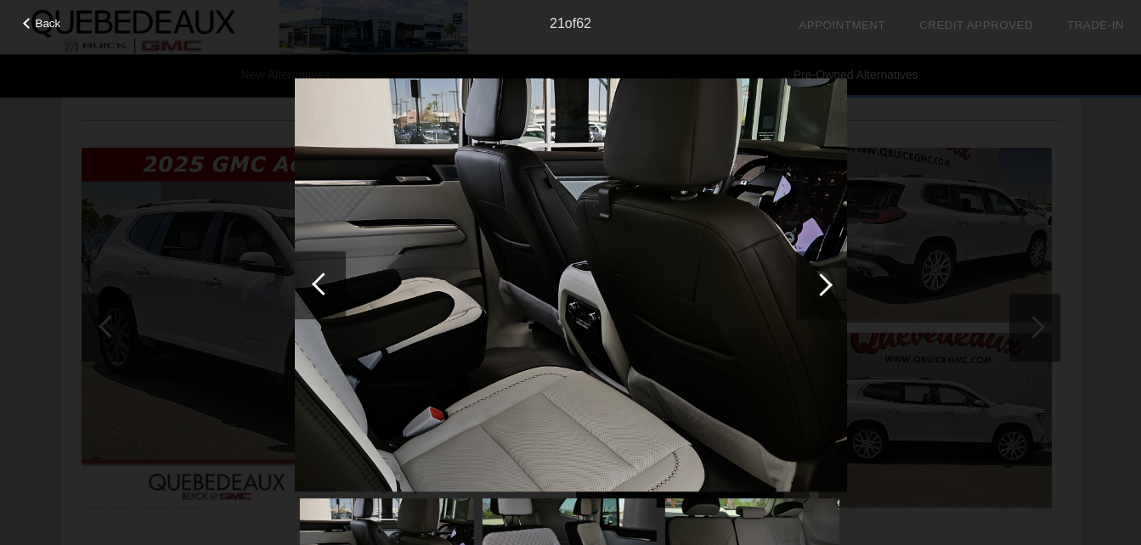
click at [831, 281] on div at bounding box center [821, 285] width 51 height 68
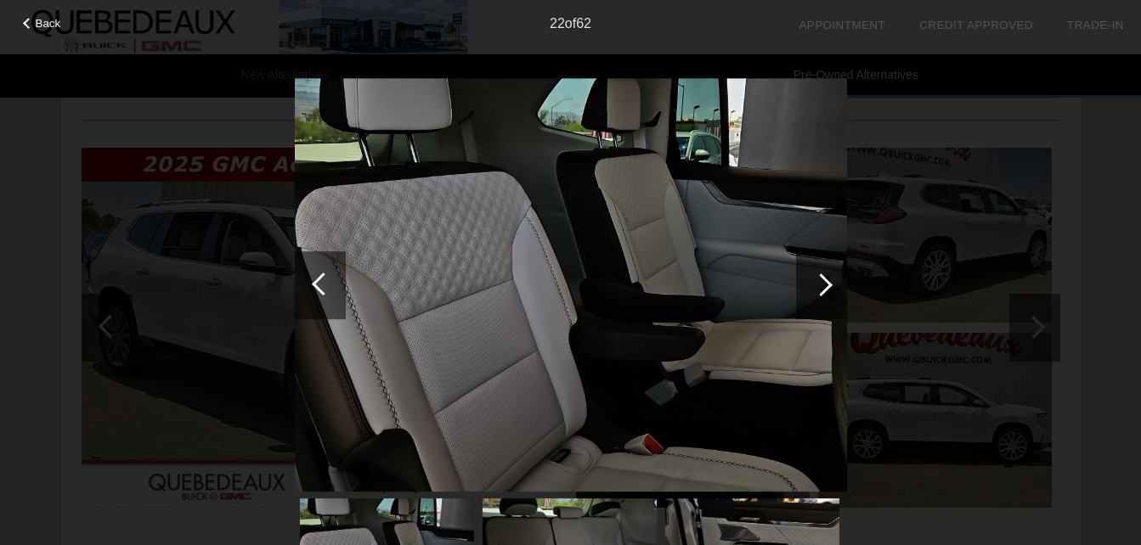
click at [831, 281] on div at bounding box center [821, 285] width 51 height 68
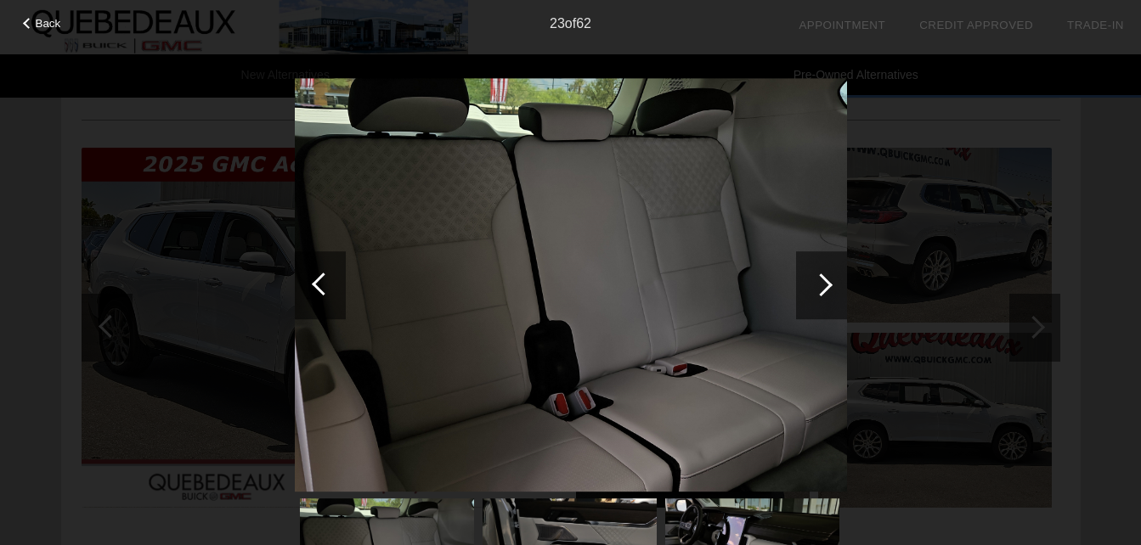
click at [831, 281] on div at bounding box center [821, 285] width 51 height 68
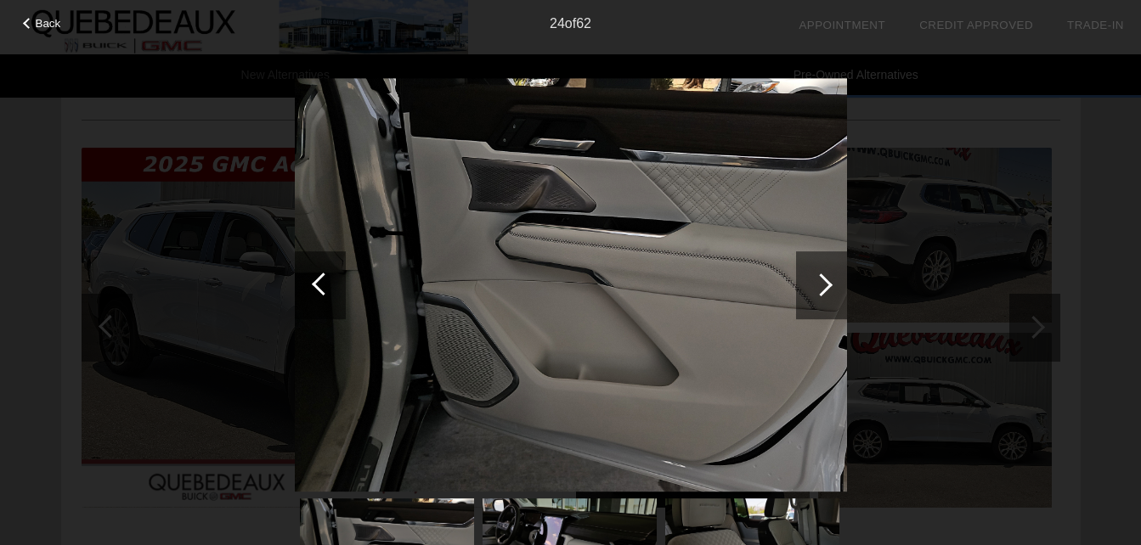
click at [831, 281] on div at bounding box center [821, 285] width 51 height 68
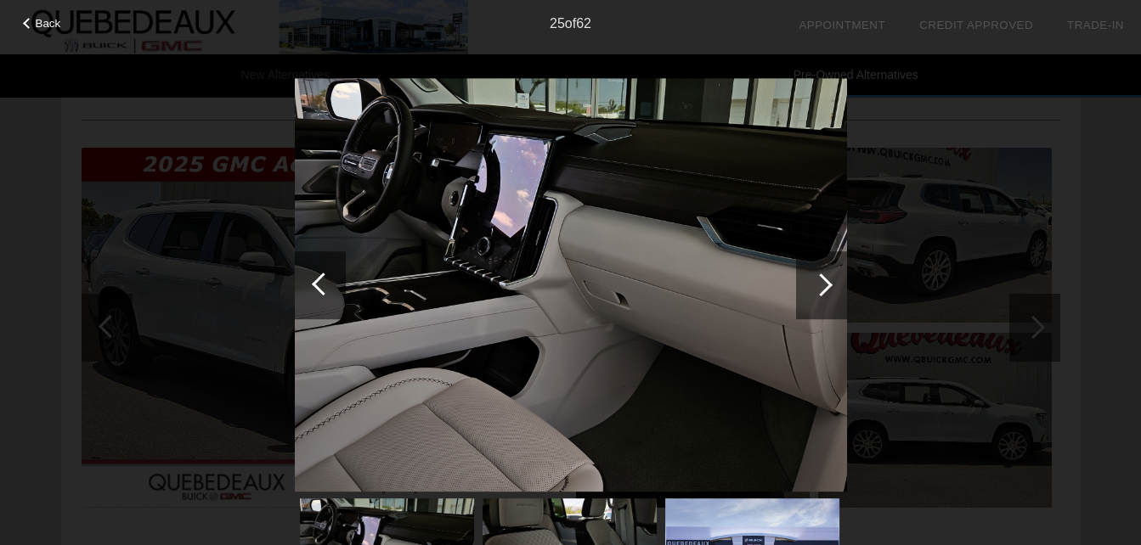
click at [831, 281] on div at bounding box center [821, 285] width 51 height 68
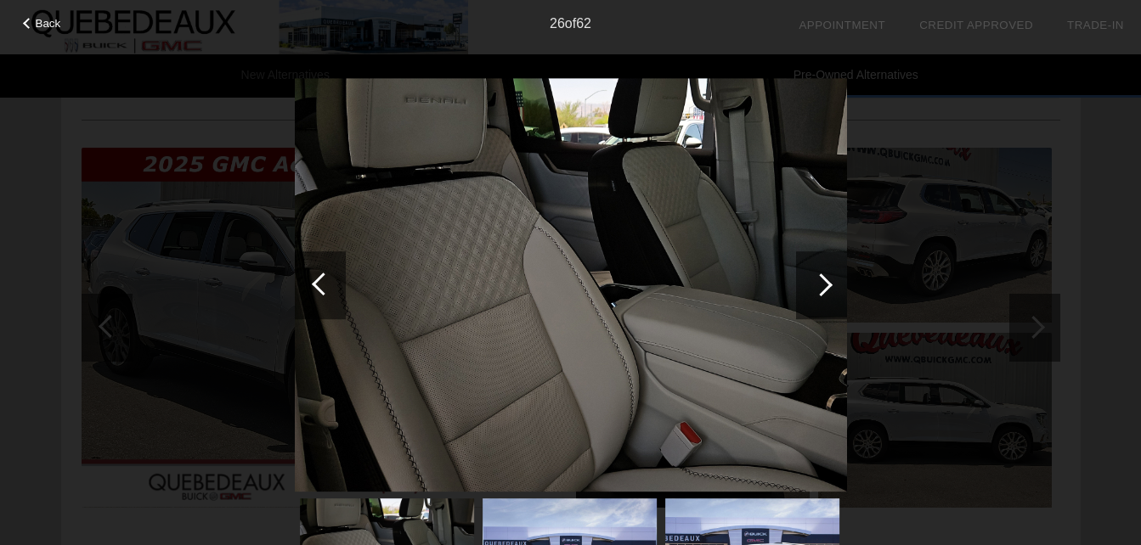
click at [831, 281] on div at bounding box center [821, 285] width 51 height 68
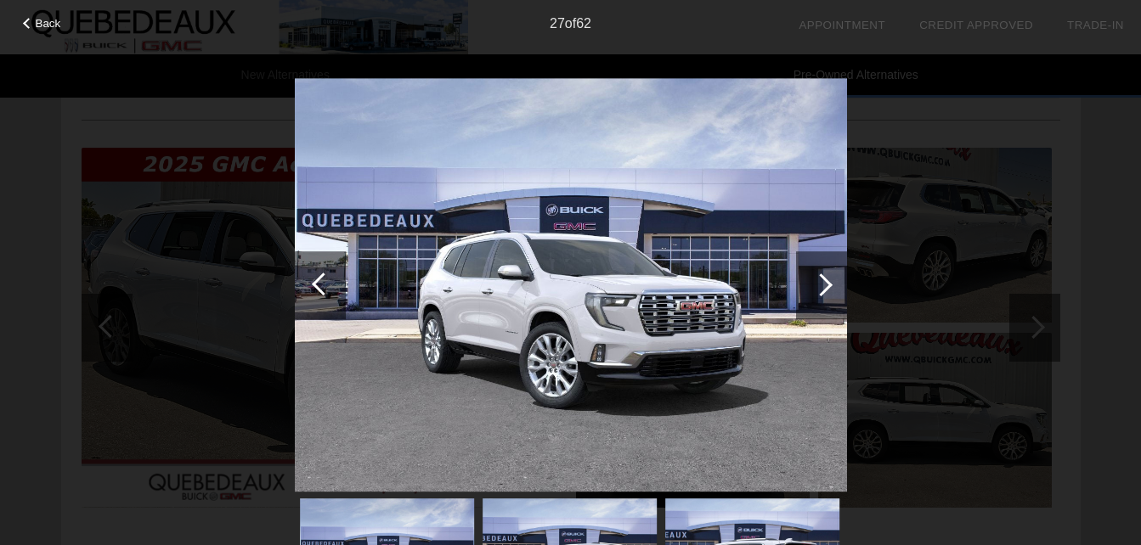
click at [831, 281] on div at bounding box center [821, 285] width 51 height 68
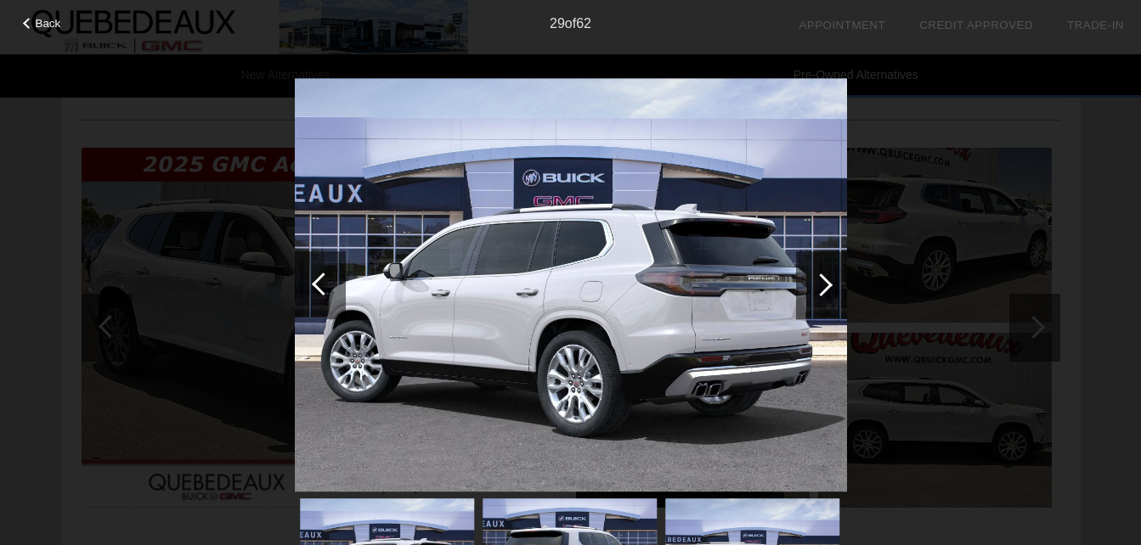
click at [831, 281] on div at bounding box center [821, 285] width 51 height 68
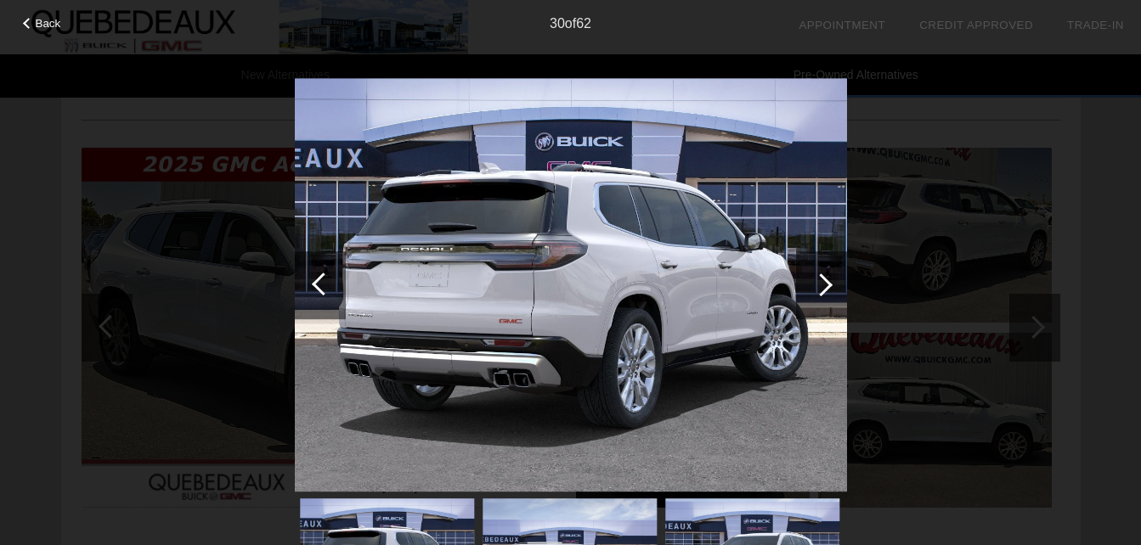
click at [831, 281] on div at bounding box center [821, 285] width 51 height 68
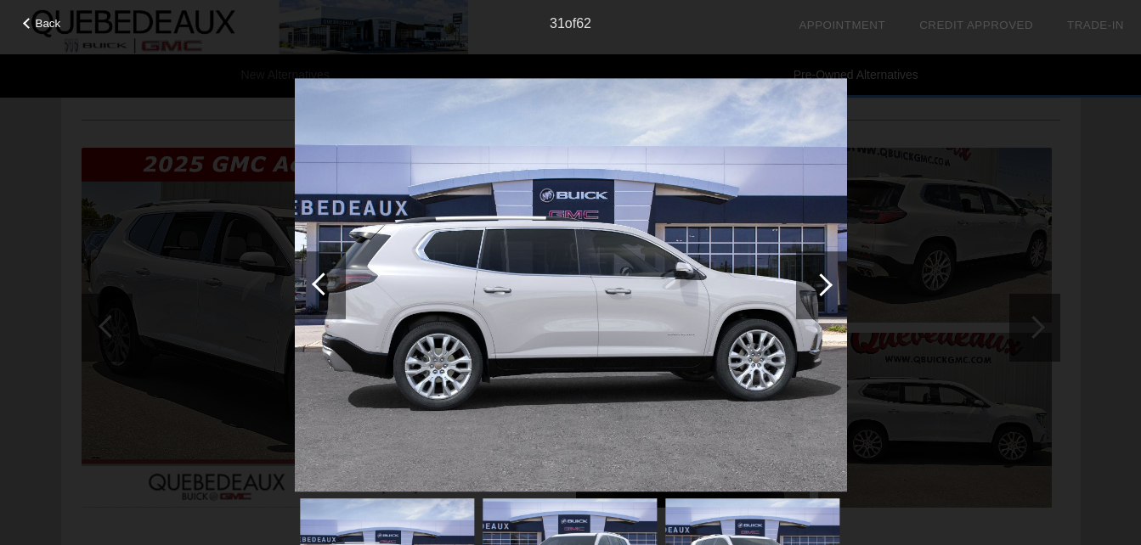
click at [831, 281] on div at bounding box center [821, 285] width 51 height 68
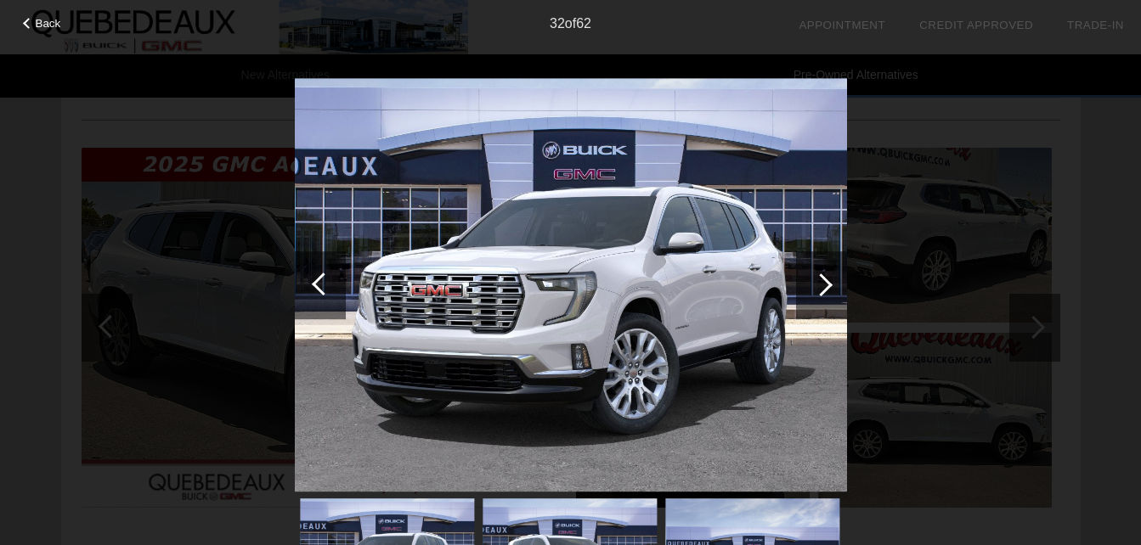
click at [831, 281] on div at bounding box center [821, 285] width 51 height 68
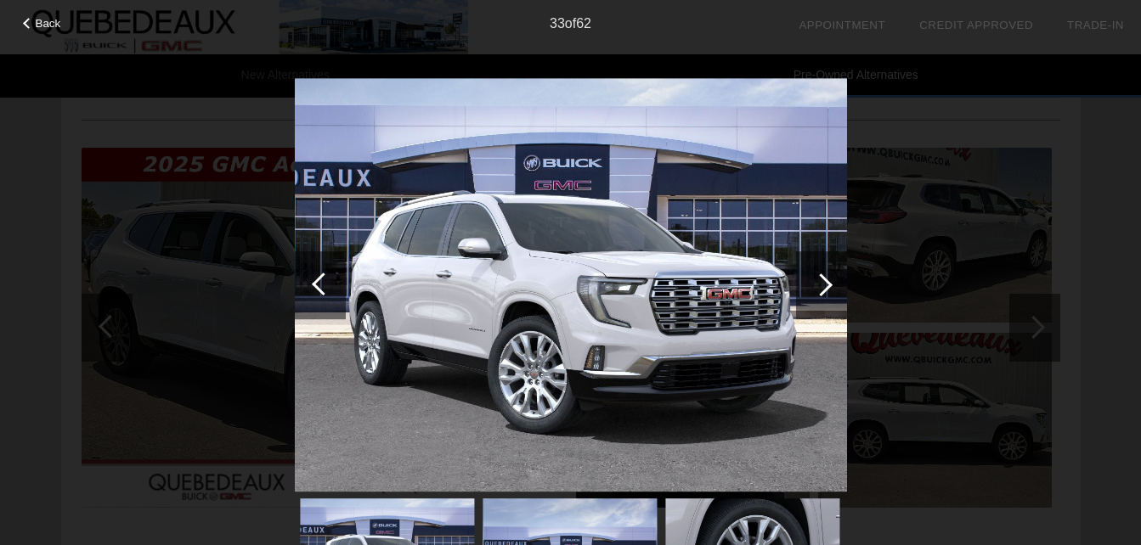
click at [831, 281] on div at bounding box center [821, 285] width 51 height 68
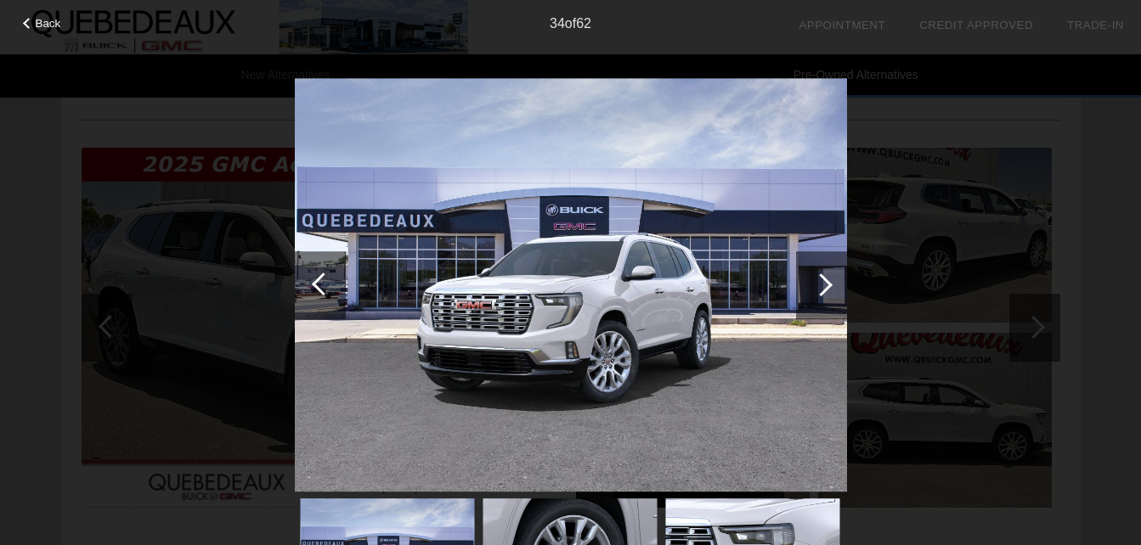
click at [831, 281] on div at bounding box center [821, 285] width 51 height 68
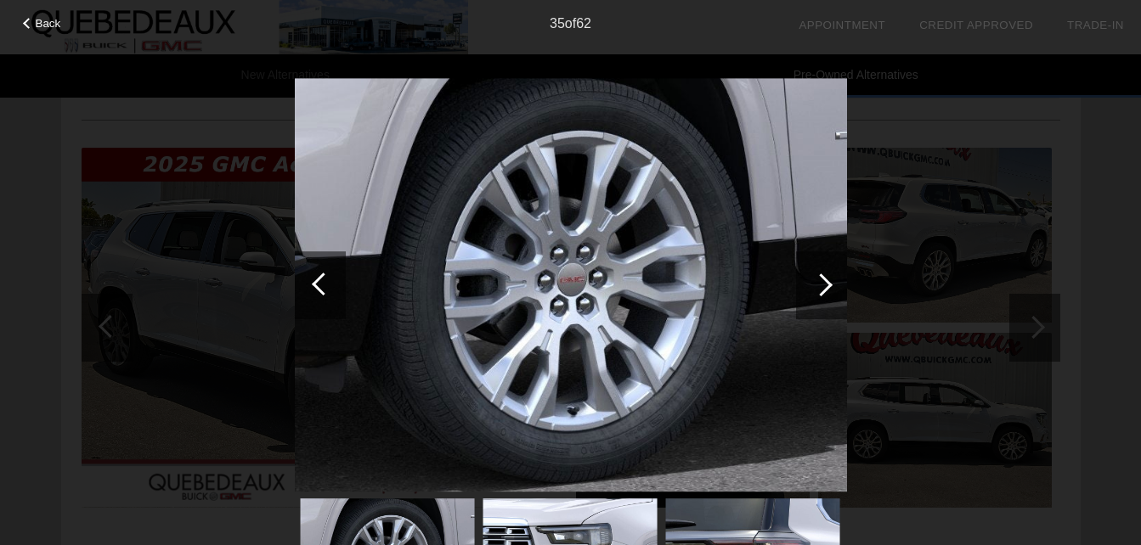
click at [831, 281] on div at bounding box center [821, 285] width 51 height 68
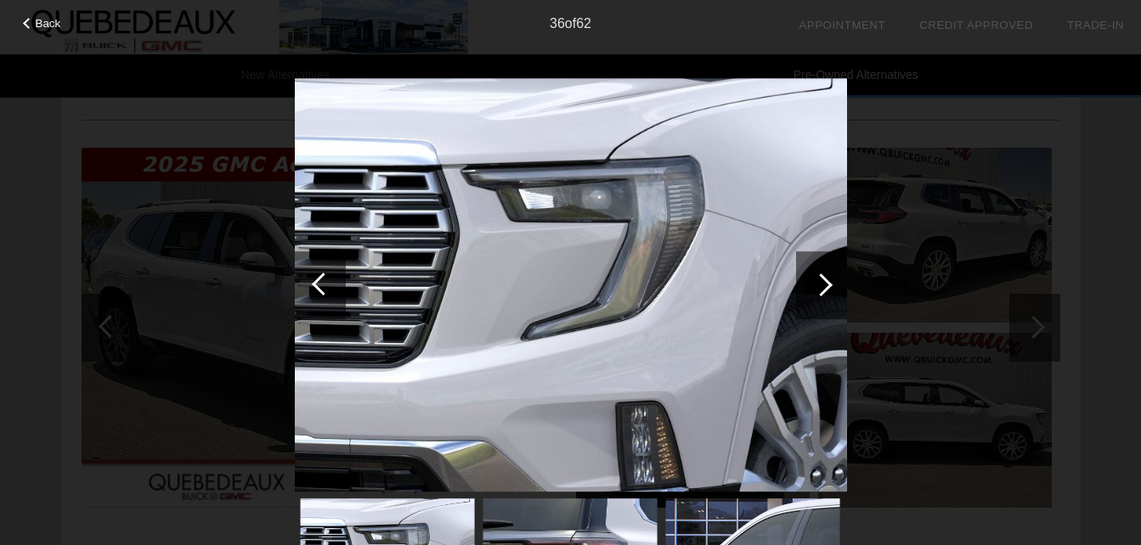
click at [831, 281] on div at bounding box center [821, 285] width 51 height 68
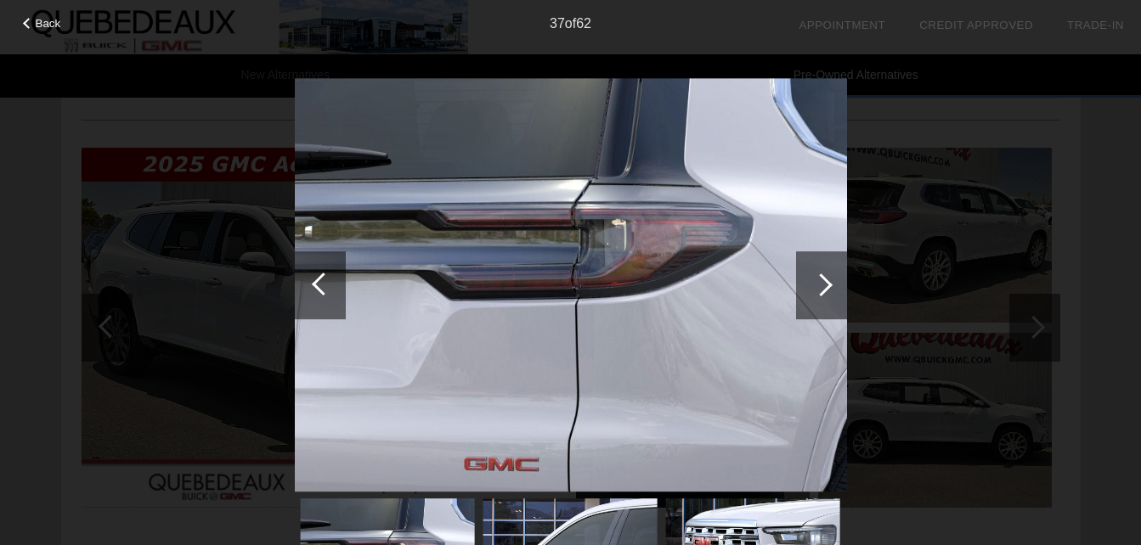
click at [831, 281] on div at bounding box center [821, 285] width 51 height 68
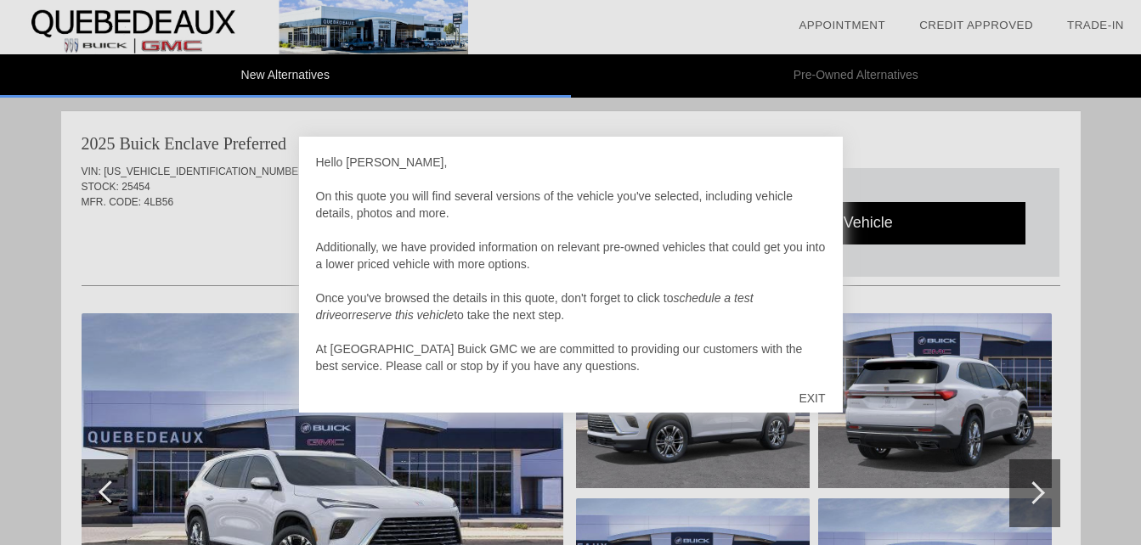
click at [623, 383] on div "Hello Andrew, On this quote you will find several versions of the vehicle you'v…" at bounding box center [571, 275] width 544 height 276
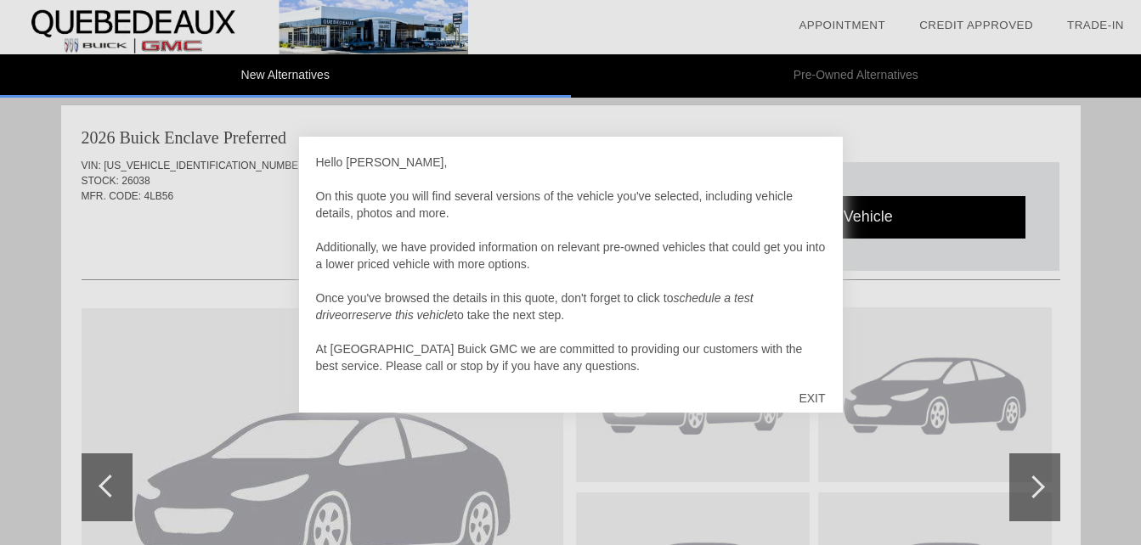
click at [623, 383] on div "Hello Andrew, On this quote you will find several versions of the vehicle you'v…" at bounding box center [571, 275] width 544 height 276
click at [811, 397] on div "EXIT" at bounding box center [811, 398] width 60 height 51
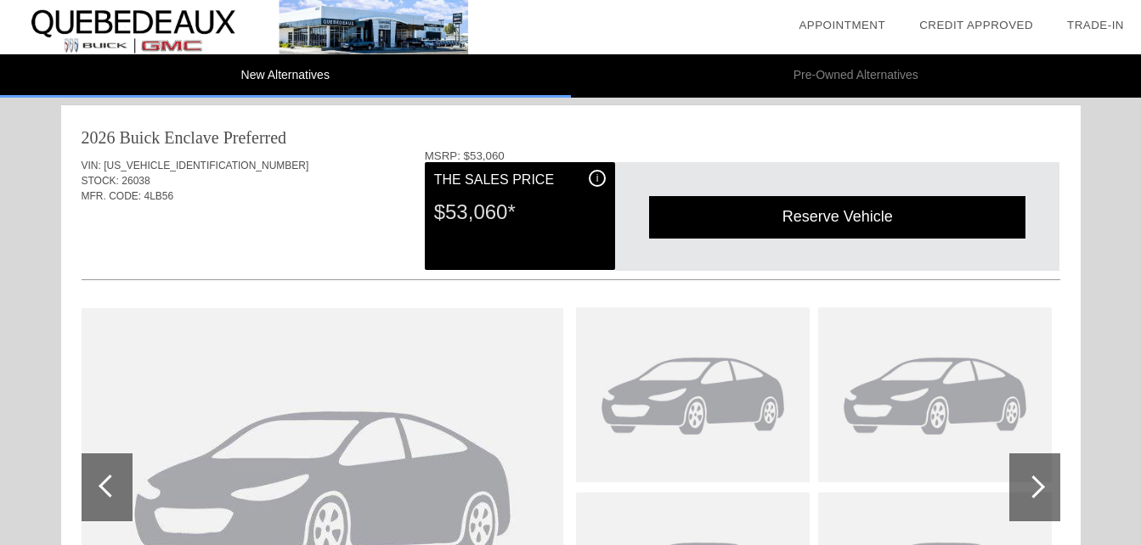
click at [864, 299] on div at bounding box center [571, 491] width 979 height 424
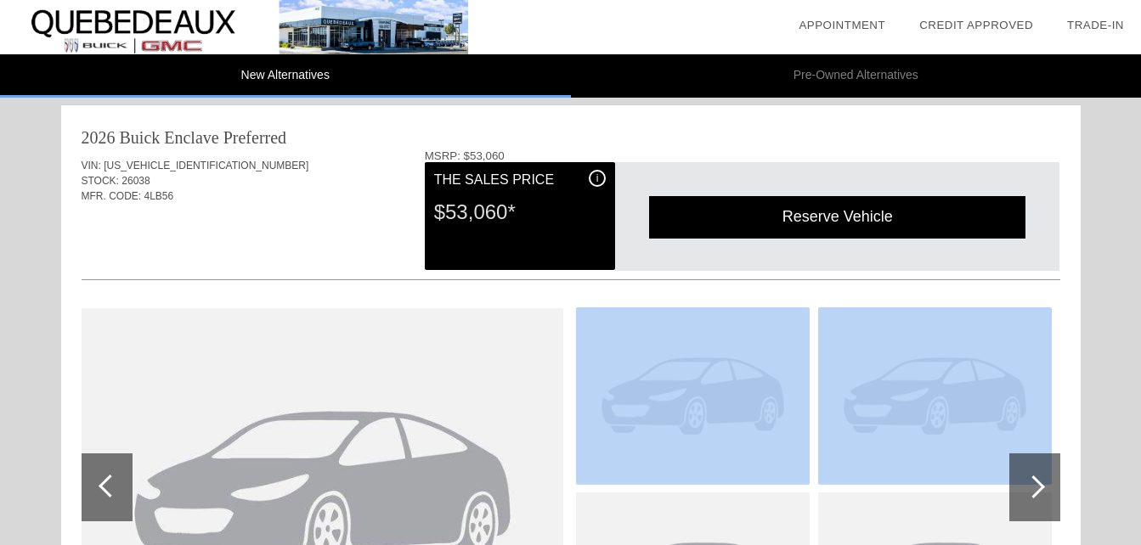
click at [864, 299] on div at bounding box center [571, 491] width 979 height 424
drag, startPoint x: 864, startPoint y: 299, endPoint x: 875, endPoint y: 354, distance: 56.3
click at [875, 354] on img at bounding box center [935, 394] width 234 height 175
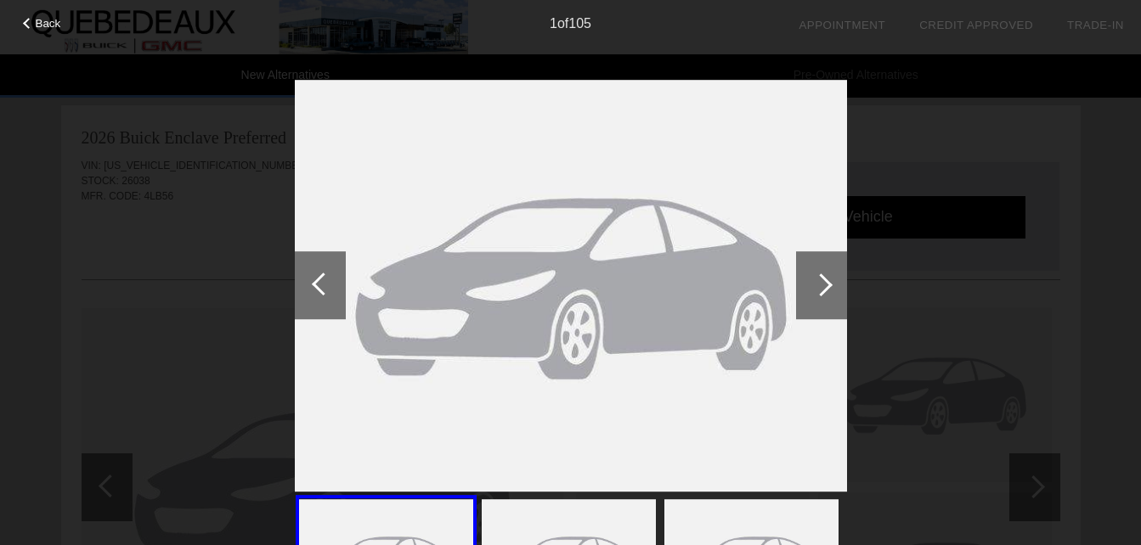
click at [828, 280] on div at bounding box center [821, 285] width 23 height 23
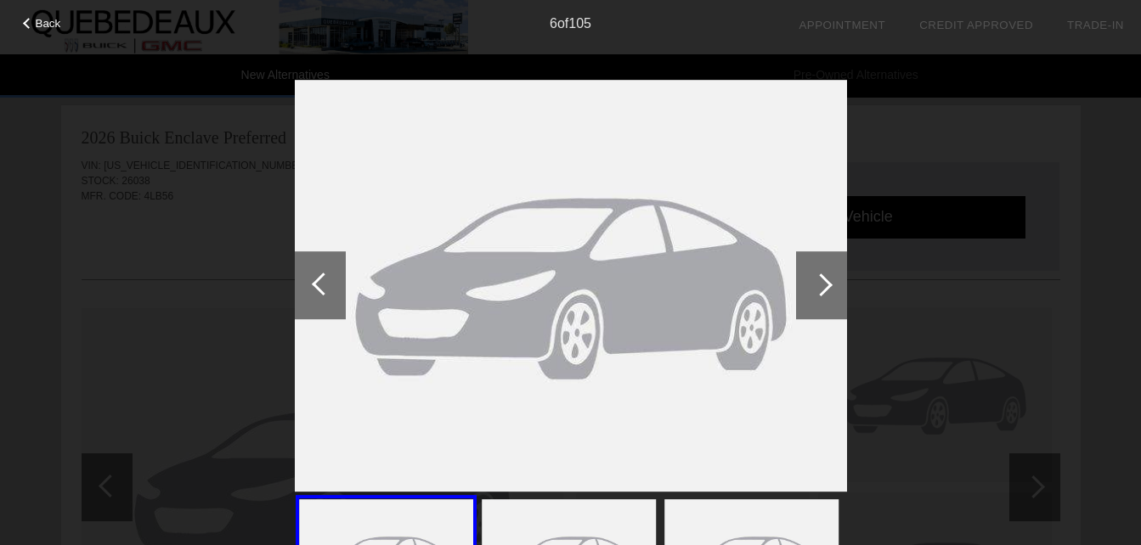
click at [828, 280] on div at bounding box center [821, 285] width 23 height 23
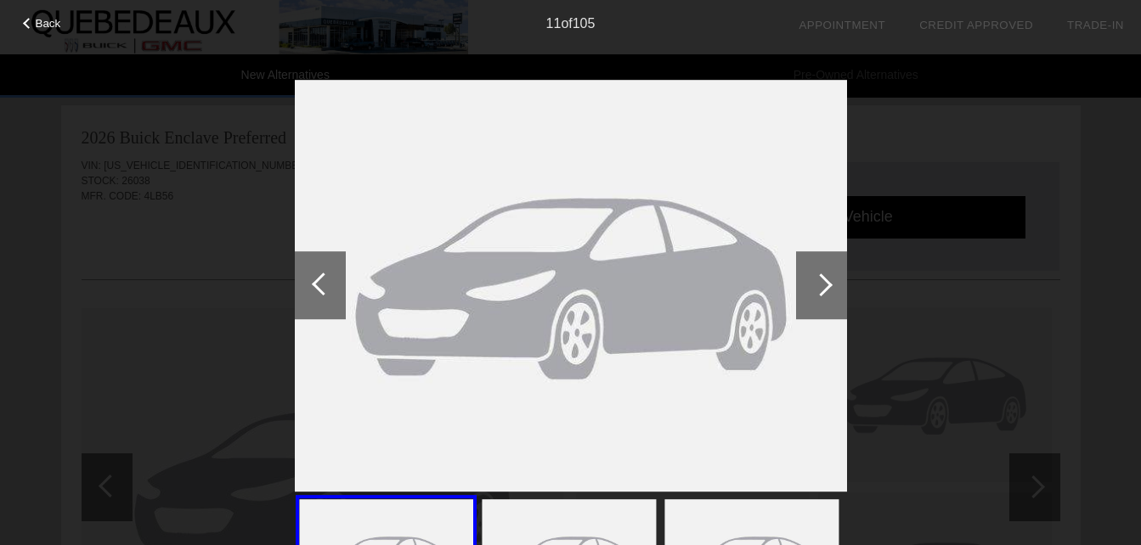
click at [828, 280] on div at bounding box center [821, 285] width 23 height 23
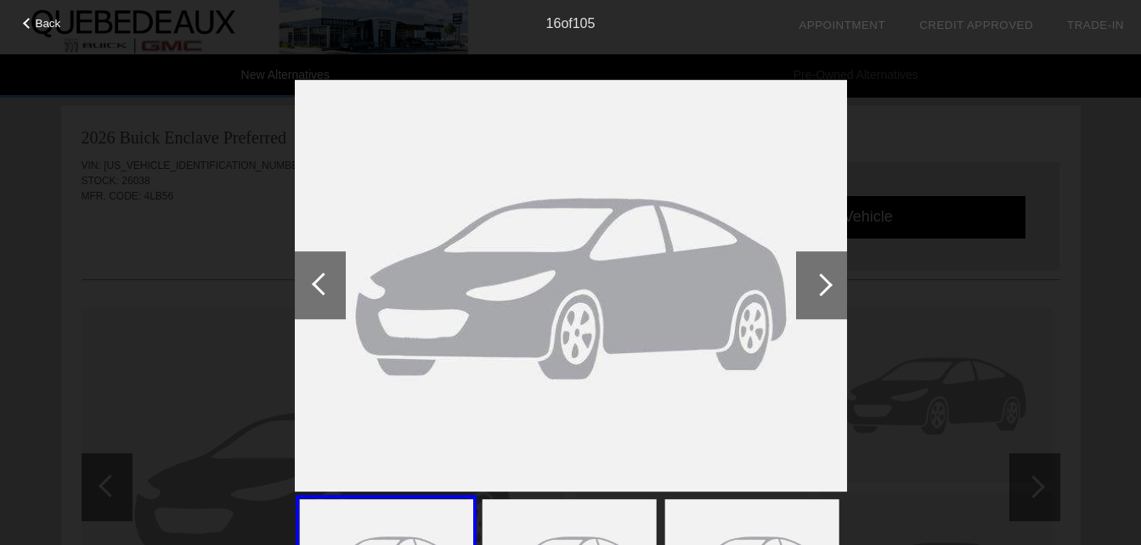
click at [828, 280] on div at bounding box center [821, 285] width 23 height 23
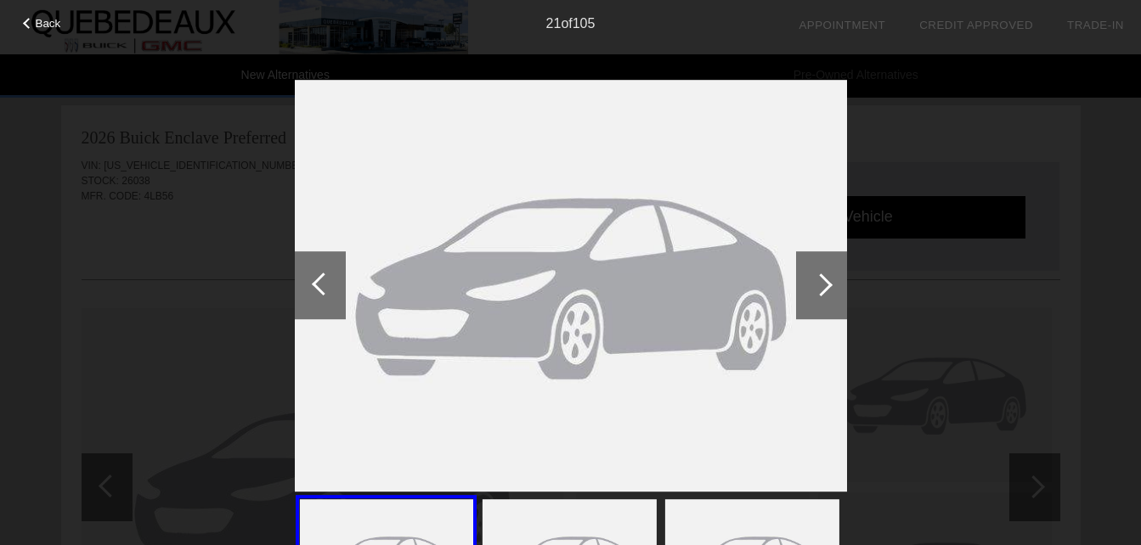
click at [828, 280] on div at bounding box center [821, 285] width 23 height 23
click at [54, 19] on span "Back" at bounding box center [48, 23] width 25 height 13
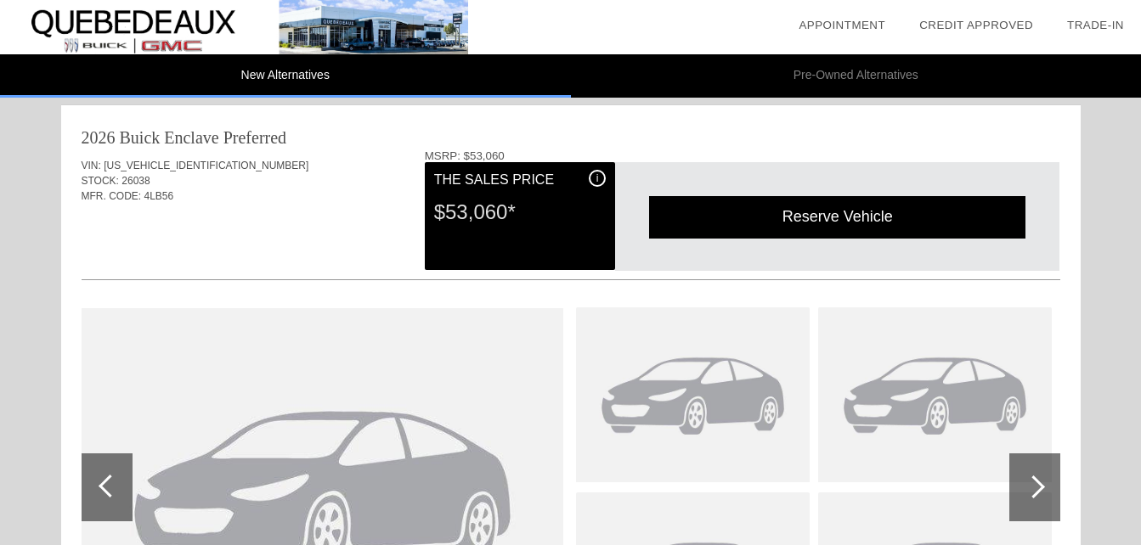
click at [54, 19] on img at bounding box center [234, 27] width 468 height 54
